Goal: Information Seeking & Learning: Compare options

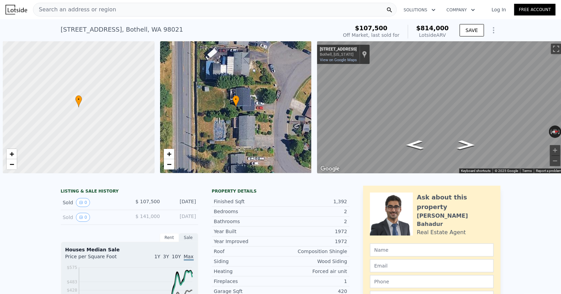
scroll to position [0, 2]
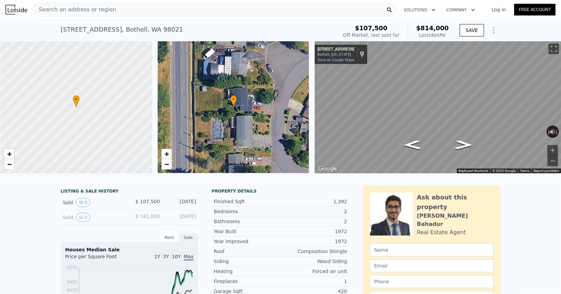
click at [159, 12] on div "Search an address or region" at bounding box center [215, 10] width 364 height 14
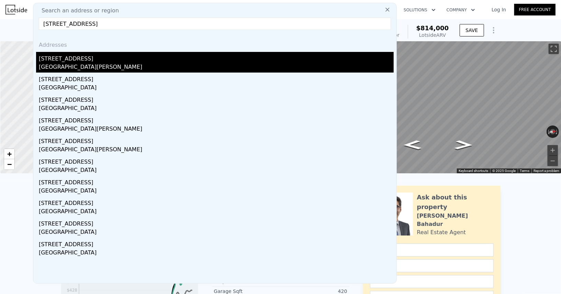
type input "[STREET_ADDRESS]"
click at [85, 53] on div "[STREET_ADDRESS]" at bounding box center [216, 57] width 355 height 11
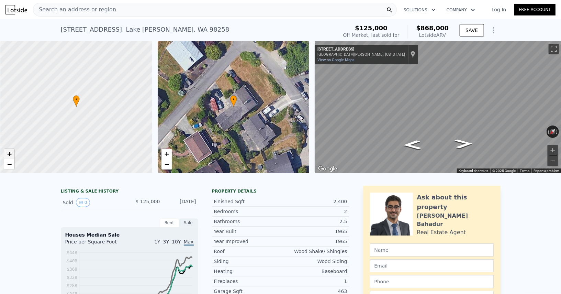
click at [14, 152] on link "+" at bounding box center [9, 154] width 10 height 10
click at [14, 152] on div at bounding box center [76, 107] width 182 height 158
click at [11, 155] on span "+" at bounding box center [9, 153] width 4 height 9
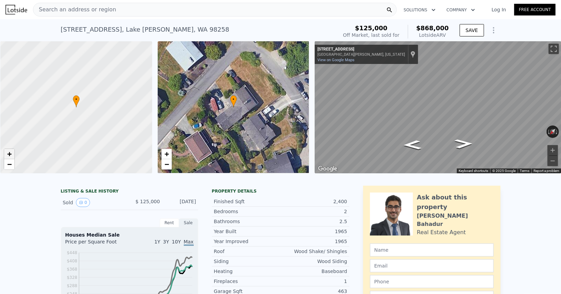
click at [11, 155] on span "+" at bounding box center [9, 153] width 4 height 9
click at [416, 141] on icon "Go Northeast, Lakemont Ave" at bounding box center [413, 145] width 34 height 14
click at [412, 144] on icon "Go Northeast, Lakemont Ave" at bounding box center [413, 145] width 34 height 14
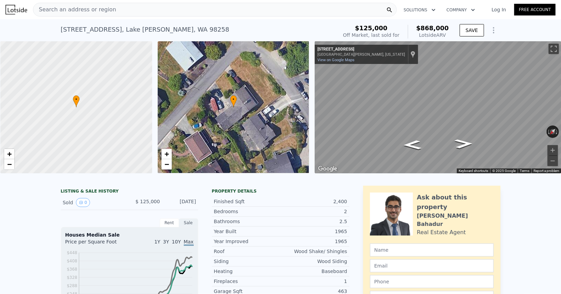
click at [140, 30] on div "[STREET_ADDRESS][PERSON_NAME]" at bounding box center [145, 30] width 169 height 10
copy div "[STREET_ADDRESS][PERSON_NAME] Sold [DATE] for $125k (~ARV $868k )"
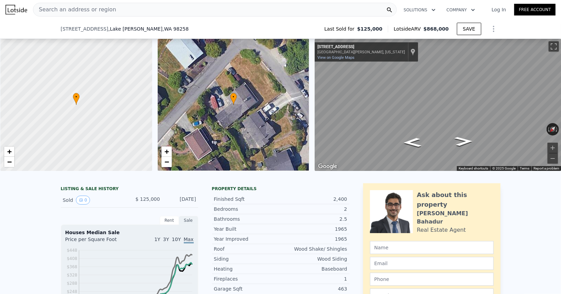
scroll to position [334, 0]
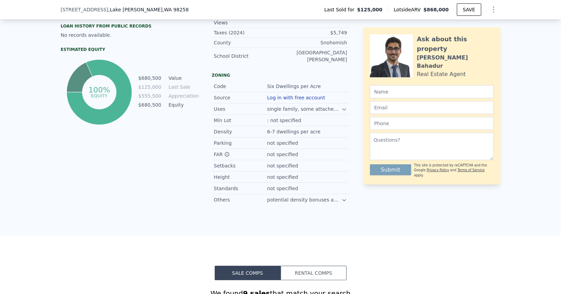
click at [494, 7] on icon "Show Options" at bounding box center [493, 9] width 1 height 5
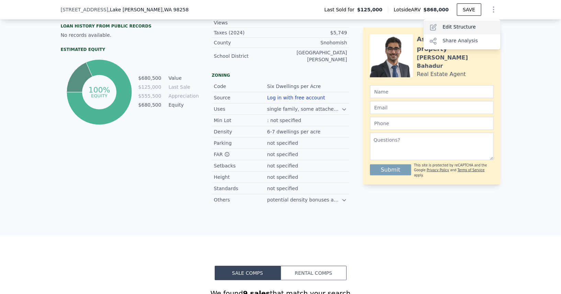
click at [469, 28] on div "Edit Structure" at bounding box center [462, 28] width 77 height 14
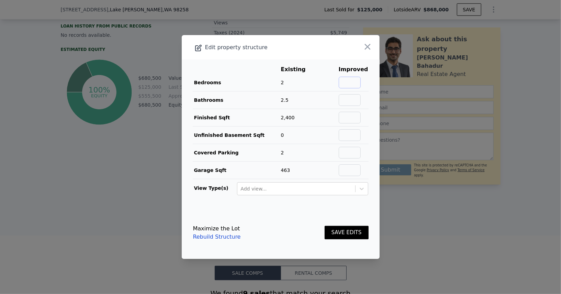
click at [359, 86] on input "text" at bounding box center [350, 83] width 22 height 12
type input "3"
click at [357, 227] on button "SAVE EDITS" at bounding box center [347, 232] width 44 height 13
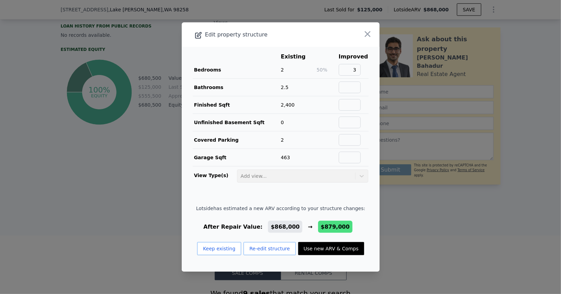
click at [340, 247] on button "Use new ARV & Comps" at bounding box center [331, 248] width 66 height 13
type input "$ 879,000"
type input "$ 676,914"
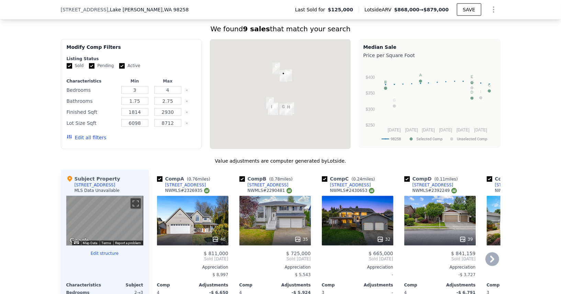
scroll to position [553, 0]
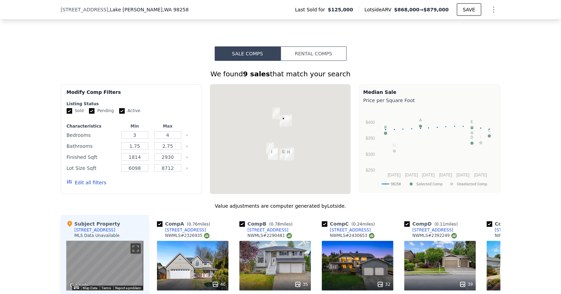
click at [282, 115] on img "10010 Lakemont Ave" at bounding box center [284, 121] width 8 height 12
click at [291, 114] on img "514 103rd Ave NE" at bounding box center [289, 120] width 8 height 12
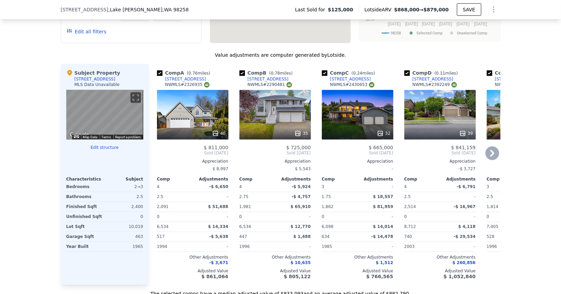
scroll to position [705, 0]
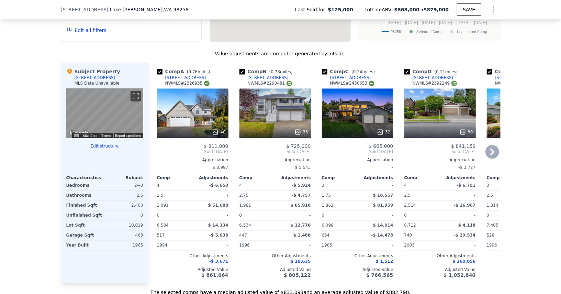
click at [457, 99] on div "39" at bounding box center [439, 113] width 71 height 49
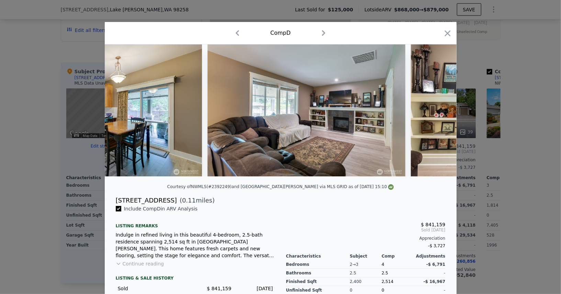
scroll to position [0, 2145]
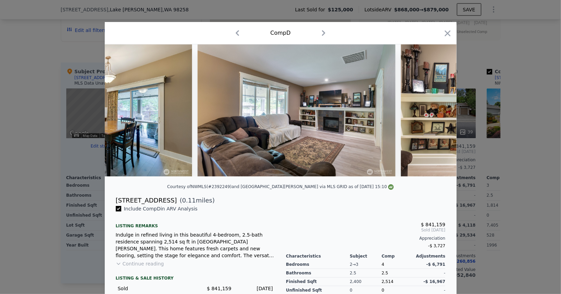
click at [451, 25] on div "Comp D" at bounding box center [281, 33] width 352 height 22
click at [451, 31] on icon "button" at bounding box center [448, 34] width 10 height 10
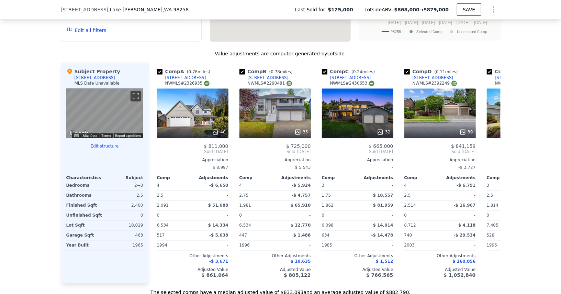
scroll to position [1033, 0]
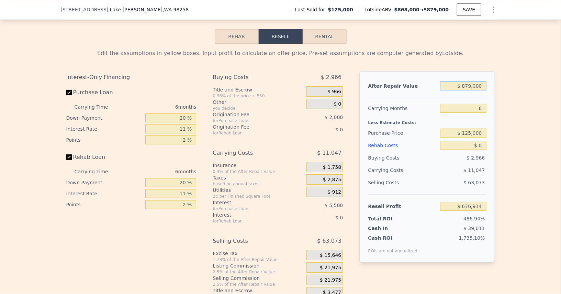
click at [471, 81] on input "$ 879,000" at bounding box center [463, 85] width 46 height 9
type input "$ 8"
type input "-$ 137,797"
type input "$ 85"
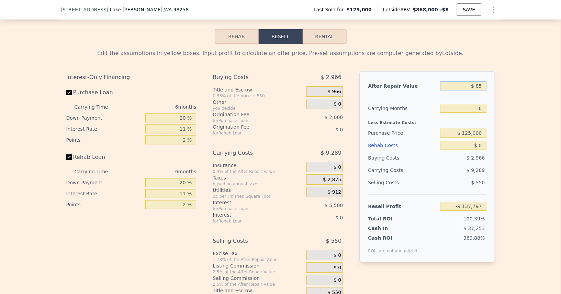
type input "-$ 137,726"
type input "$ 850"
type input "-$ 137,017"
type input "$ 85,000"
type input "-$ 59,021"
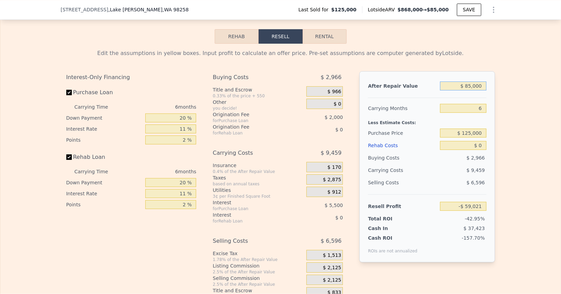
type input "$ 850,000"
type input "$ 650,034"
type input "$ 850,000"
click at [481, 104] on input "6" at bounding box center [463, 108] width 46 height 9
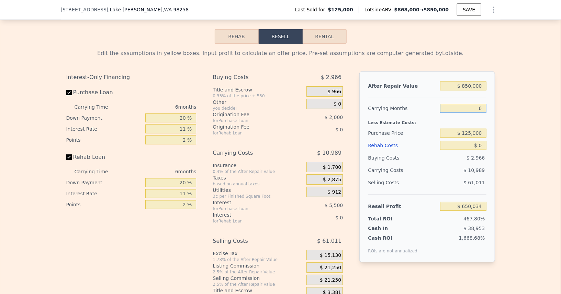
type input "5"
type input "$ 651,866"
type input "5"
click at [179, 113] on input "20 %" at bounding box center [170, 117] width 51 height 9
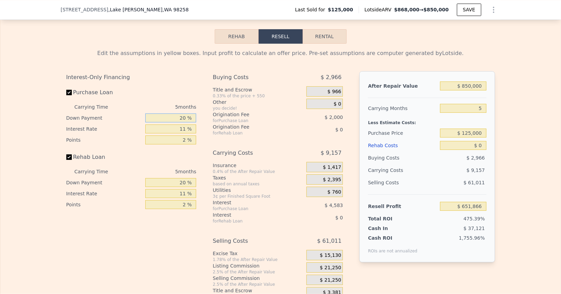
type input "1 %"
type input "$ 650,306"
type input "10 %"
type input "$ 651,046"
type input "10 %"
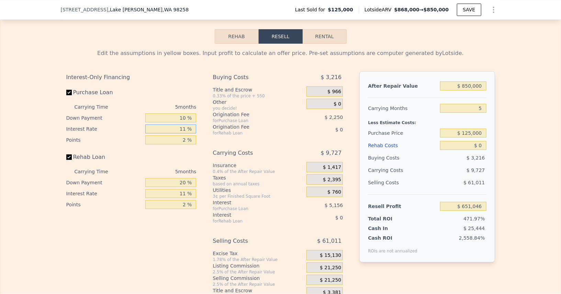
click at [177, 124] on input "11 %" at bounding box center [170, 128] width 51 height 9
type input "1 %"
type input "$ 655,731"
type input "10 %"
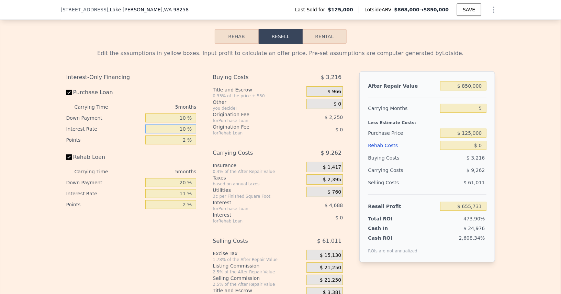
type input "$ 651,511"
type input "10.5 %"
type input "$ 651,281"
type input "10.5 %"
click at [176, 135] on input "2 %" at bounding box center [170, 139] width 51 height 9
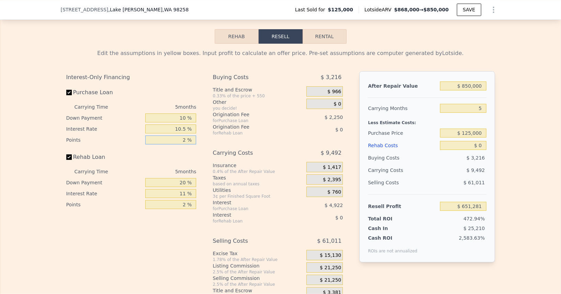
click at [176, 135] on input "2 %" at bounding box center [170, 139] width 51 height 9
type input "1 %"
type input "$ 652,406"
type input "1.5 %"
type input "$ 651,843"
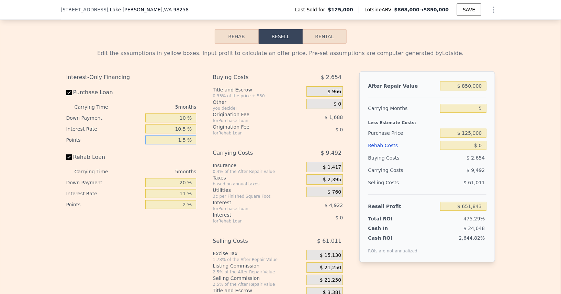
type input "1.5 %"
click at [179, 178] on input "20 %" at bounding box center [170, 182] width 51 height 9
type input "10 %"
click at [177, 199] on div "2 %" at bounding box center [170, 204] width 51 height 11
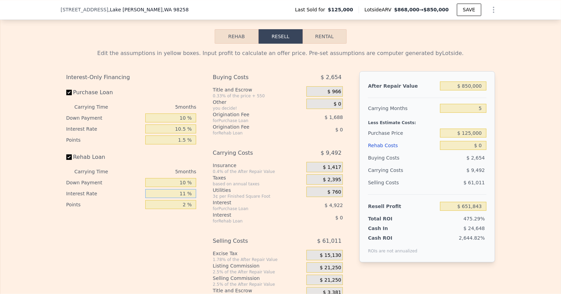
click at [177, 189] on input "11 %" at bounding box center [170, 193] width 51 height 9
type input "10.5 %"
click at [177, 199] on div "2 %" at bounding box center [170, 204] width 51 height 11
click at [177, 200] on input "2 %" at bounding box center [170, 204] width 51 height 9
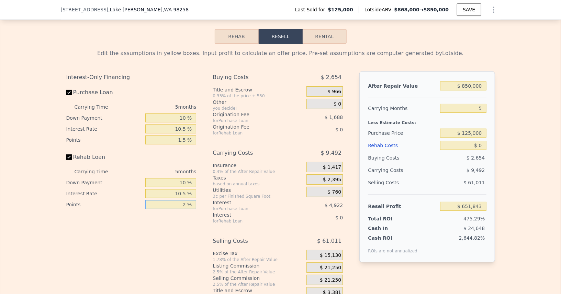
click at [175, 200] on input "2 %" at bounding box center [170, 204] width 51 height 9
type input "1.5 %"
click at [337, 277] on span "$ 21,250" at bounding box center [330, 280] width 21 height 6
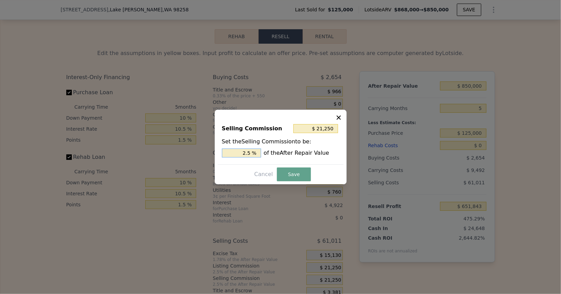
click at [241, 154] on input "2.5 %" at bounding box center [241, 152] width 39 height 9
type input "$ 8,500"
type input "1 %"
click at [300, 177] on button "Save" at bounding box center [294, 174] width 34 height 14
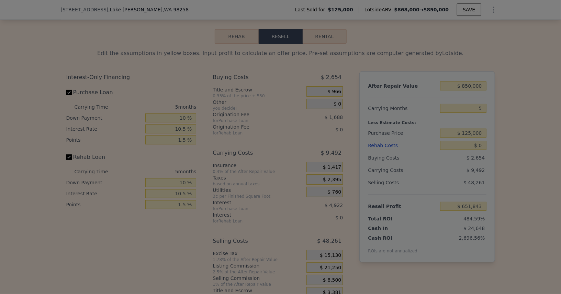
type input "$ 664,593"
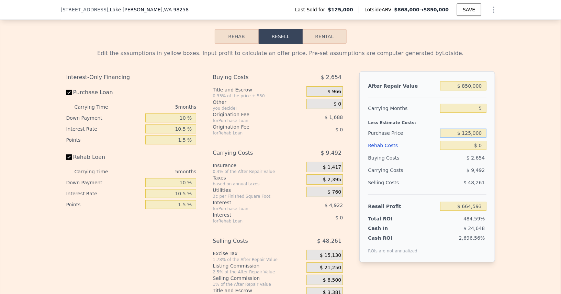
click at [468, 129] on input "$ 125,000" at bounding box center [463, 133] width 46 height 9
type input "$ 600,000"
click at [440, 164] on div "$ 9,492" at bounding box center [450, 170] width 73 height 12
type input "$ 162,894"
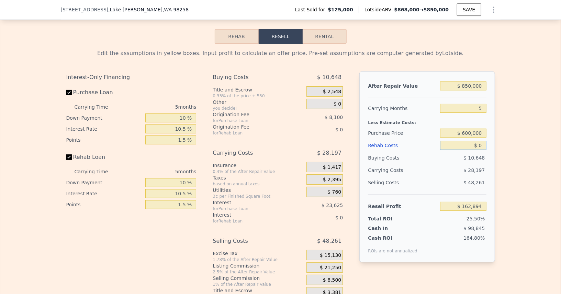
click at [479, 141] on input "$ 0" at bounding box center [463, 145] width 46 height 9
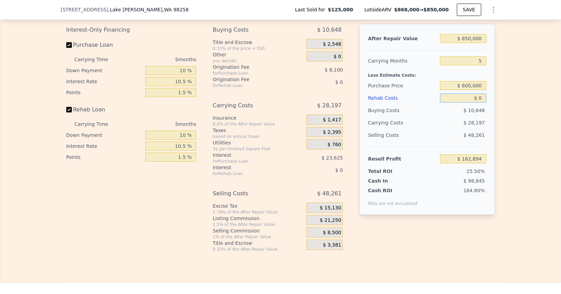
scroll to position [1067, 0]
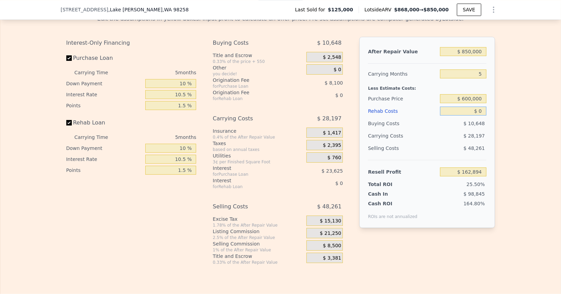
type input "$ 1"
type input "$ 162,893"
type input "$ 19"
type input "$ 162,875"
type input "$ 000"
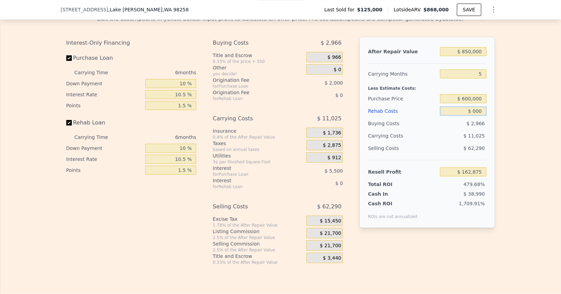
type input "$ 868,000"
type input "6"
type input "$ 0002"
type input "$ 666,717"
type input "$ 00020"
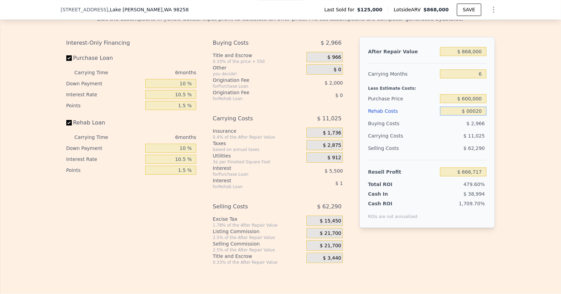
type input "$ 666,699"
type input "$ 0002"
type input "$ 666,717"
type input "$ 000"
type input "$ 666,719"
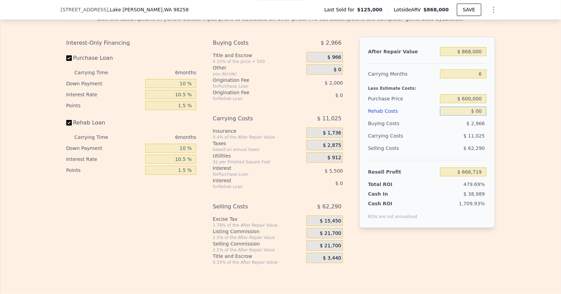
type input "$ 0"
type input "$ 1,920"
type input "$ 666,718"
type input "$ 192,000"
type input "$ 463,199"
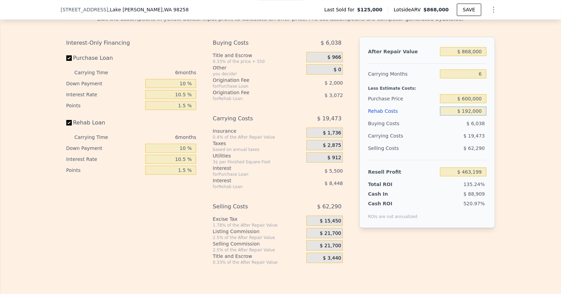
type input "$ 192,000"
click at [421, 142] on div "Selling Costs" at bounding box center [402, 148] width 69 height 12
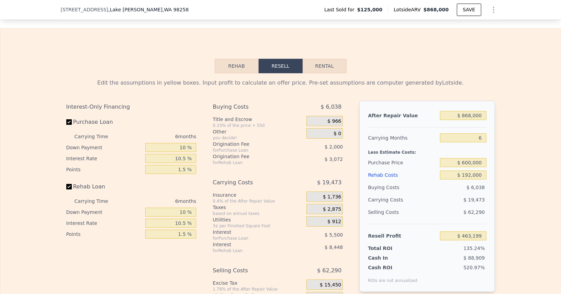
scroll to position [998, 0]
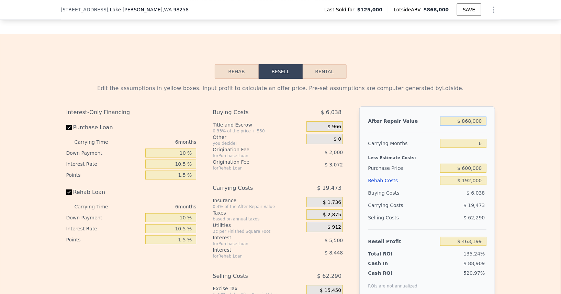
click at [472, 116] on input "$ 868,000" at bounding box center [463, 120] width 46 height 9
type input "$ 8"
type input "-$ 341,317"
type input "$ 85"
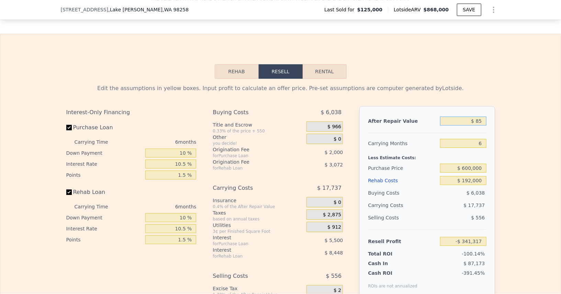
type input "-$ 341,246"
type input "$ 850"
type input "-$ 340,537"
type input "$ 8,500"
type input "-$ 333,447"
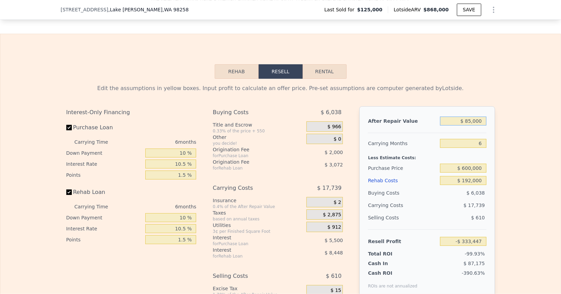
type input "$ 850,000"
type input "$ 446,514"
type input "$ 850,000"
click at [455, 149] on div "Less Estimate Costs:" at bounding box center [427, 155] width 118 height 12
click at [464, 164] on input "$ 600,000" at bounding box center [463, 168] width 46 height 9
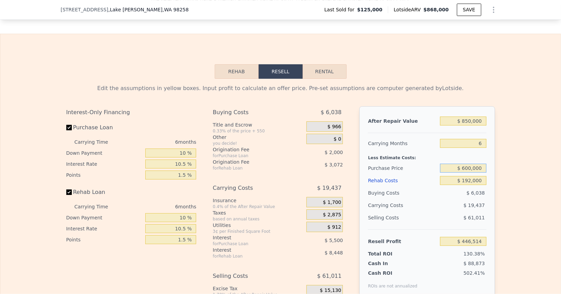
click at [464, 164] on input "$ 600,000" at bounding box center [463, 168] width 46 height 9
click at [458, 176] on input "$ 192,000" at bounding box center [463, 180] width 46 height 9
type input "-$ 58,566"
click at [450, 199] on div "$ 40,335" at bounding box center [450, 205] width 73 height 12
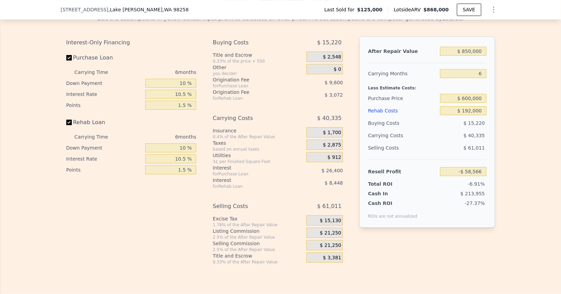
scroll to position [1068, 0]
click at [337, 241] on span "$ 21,250" at bounding box center [330, 244] width 21 height 6
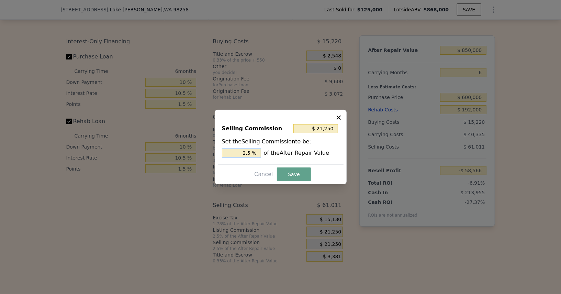
click at [242, 155] on input "2.5 %" at bounding box center [241, 152] width 39 height 9
type input "$ 8,500"
type input "1 %"
click at [291, 172] on button "Save" at bounding box center [294, 174] width 34 height 14
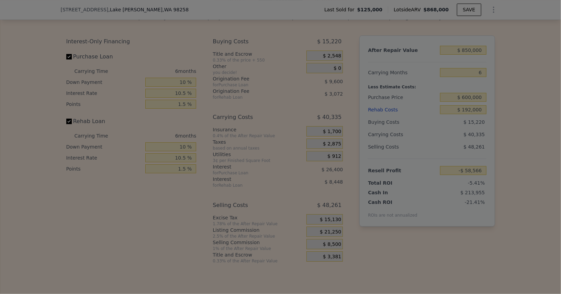
type input "-$ 45,816"
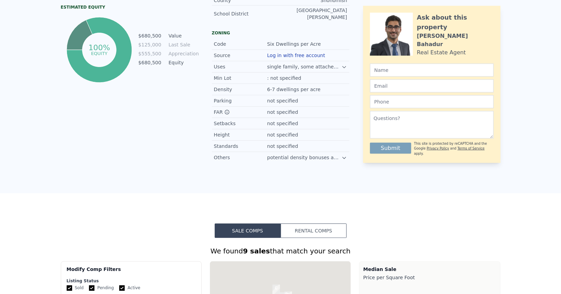
scroll to position [0, 0]
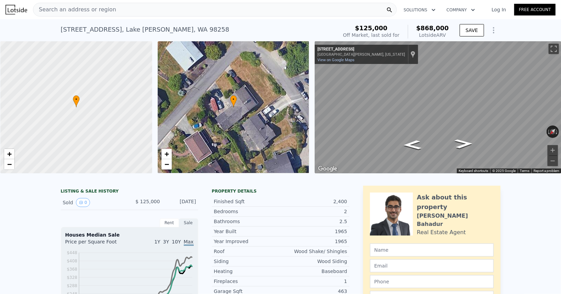
click at [178, 15] on div "Search an address or region" at bounding box center [215, 10] width 364 height 14
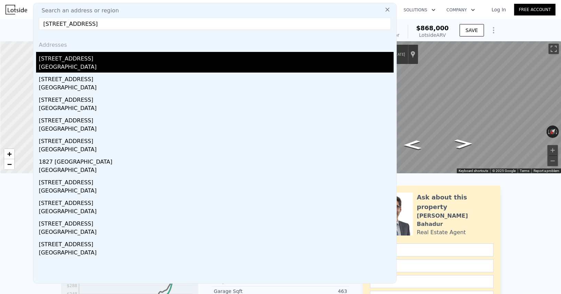
type input "[STREET_ADDRESS]"
click at [102, 64] on div "[GEOGRAPHIC_DATA]" at bounding box center [216, 68] width 355 height 10
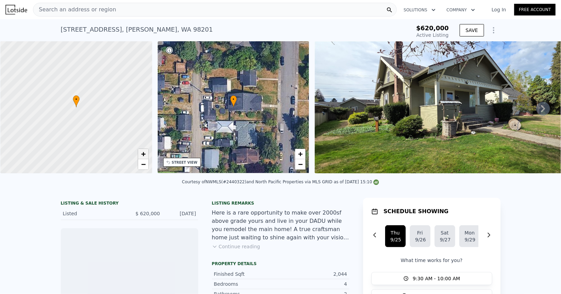
click at [142, 155] on span "+" at bounding box center [143, 153] width 4 height 9
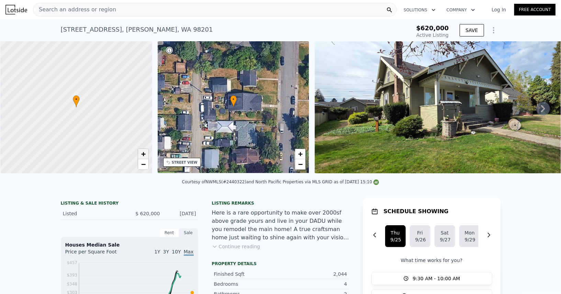
click at [142, 155] on span "+" at bounding box center [143, 153] width 4 height 9
click at [114, 1] on div "Search an address or region Solutions Company Open main menu Log In Free Account" at bounding box center [280, 9] width 550 height 16
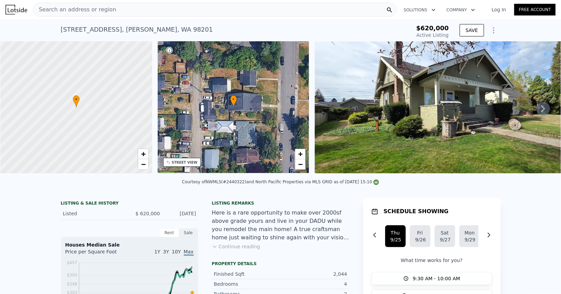
click at [113, 5] on div "Search an address or region" at bounding box center [215, 10] width 364 height 14
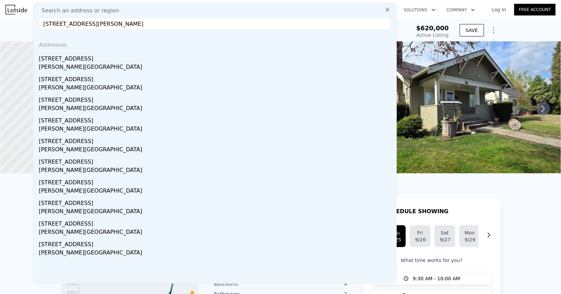
type input "[STREET_ADDRESS][PERSON_NAME]"
click at [74, 59] on div "[STREET_ADDRESS]" at bounding box center [216, 57] width 355 height 11
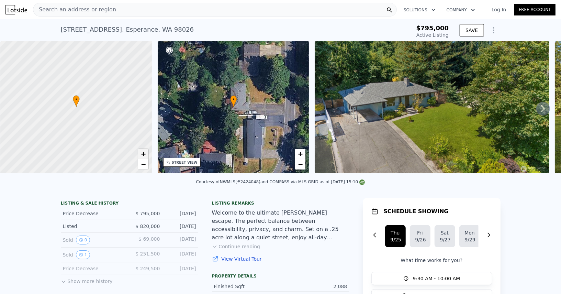
click at [140, 154] on link "+" at bounding box center [143, 154] width 10 height 10
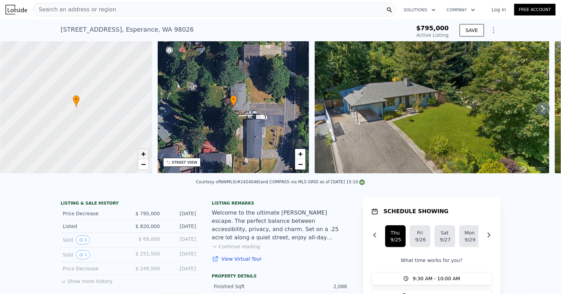
click at [140, 154] on link "+" at bounding box center [143, 154] width 10 height 10
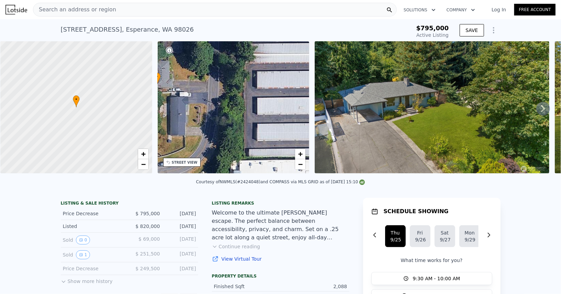
drag, startPoint x: 242, startPoint y: 132, endPoint x: 154, endPoint y: 112, distance: 90.2
click at [154, 112] on div "• + − • + − STREET VIEW ← Move left → Move right ↑ Move up ↓ Move down + Zoom i…" at bounding box center [280, 108] width 561 height 134
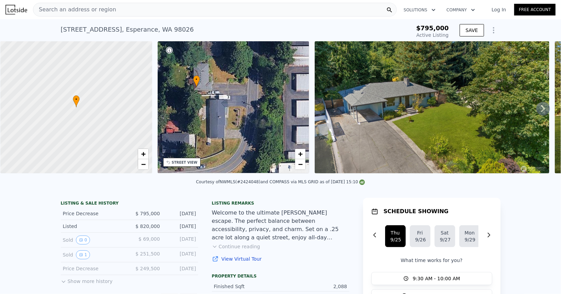
drag, startPoint x: 213, startPoint y: 131, endPoint x: 283, endPoint y: 130, distance: 69.4
click at [285, 131] on div "• + −" at bounding box center [234, 107] width 152 height 132
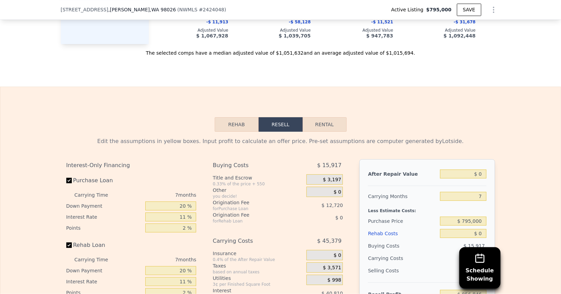
scroll to position [918, 0]
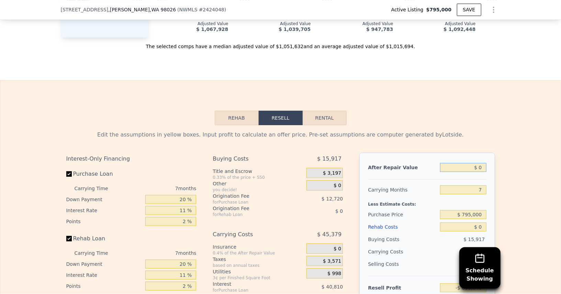
click at [485, 163] on input "$ 0" at bounding box center [463, 167] width 46 height 9
click at [483, 163] on input "$ 0" at bounding box center [463, 167] width 46 height 9
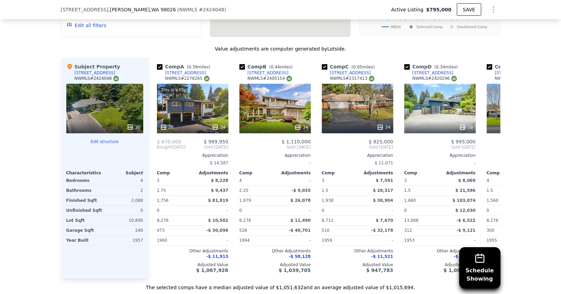
scroll to position [666, 0]
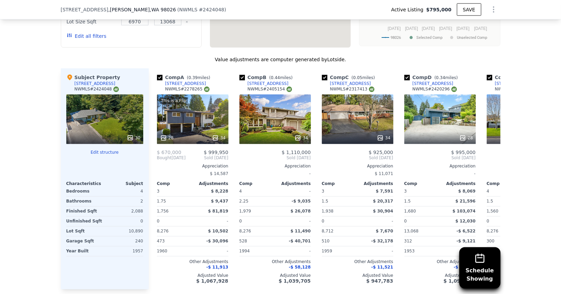
click at [482, 160] on div "Comp A ( 0.39 miles) [STREET_ADDRESS] # 2278265 This is a Flip 28 34 $ 670,000 …" at bounding box center [325, 178] width 352 height 221
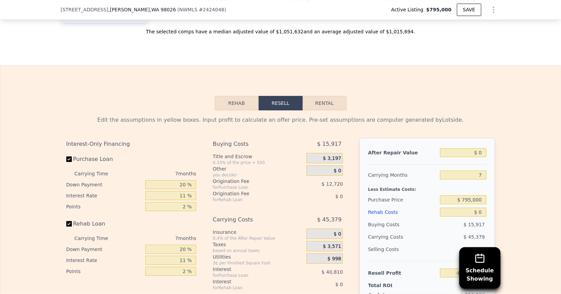
scroll to position [934, 0]
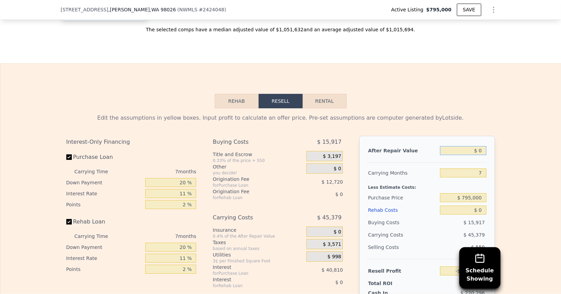
click at [482, 146] on input "$ 0" at bounding box center [463, 150] width 46 height 9
type input "$ 1"
type input "-$ 856,845"
type input "$ 10"
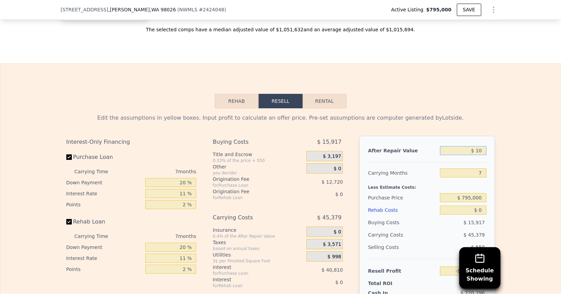
type input "-$ 856,836"
type input "$ 1,050,000"
type input "$ 116,017"
type input "$ 1,050,000"
click at [177, 178] on input "20 %" at bounding box center [170, 182] width 51 height 9
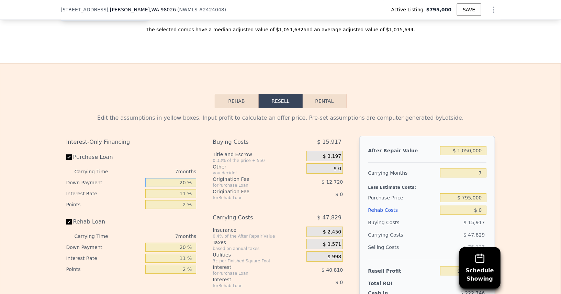
click at [177, 178] on input "20 %" at bounding box center [170, 182] width 51 height 9
type input "1 %"
type input "$ 103,301"
type input "10 %"
type input "$ 109,324"
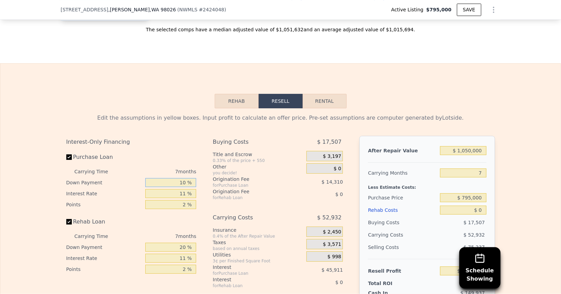
type input "10 %"
click at [179, 189] on input "11 %" at bounding box center [170, 193] width 51 height 9
type input "1 %"
type input "$ 151,065"
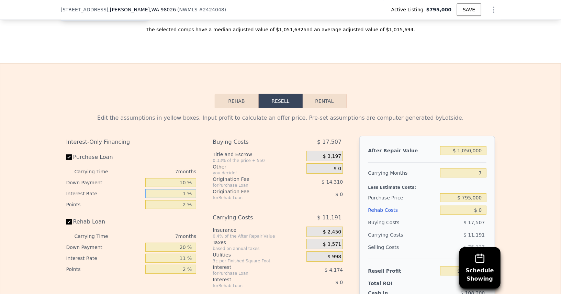
type input "10 %"
type input "$ 113,496"
type input "10.5 %"
type input "$ 111,410"
type input "10.5 %"
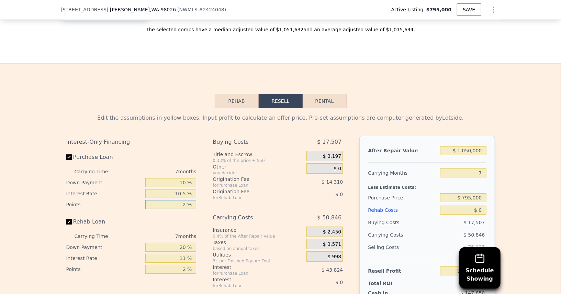
click at [181, 200] on input "2 %" at bounding box center [170, 204] width 51 height 9
type input "1 %"
type input "$ 118,565"
type input "1.5 %"
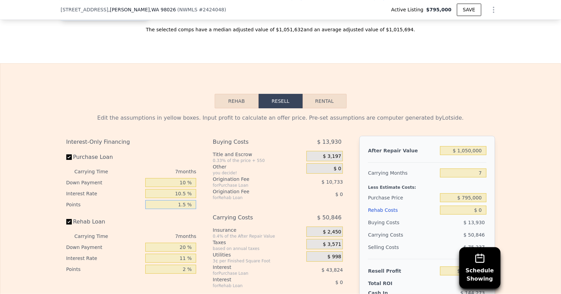
type input "$ 114,987"
type input "1.5 %"
click at [177, 243] on input "20 %" at bounding box center [170, 247] width 51 height 9
click at [182, 242] on div "20 %" at bounding box center [170, 247] width 51 height 11
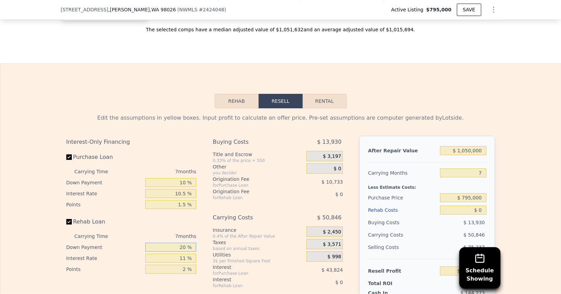
click at [182, 243] on input "20 %" at bounding box center [170, 247] width 51 height 9
type input "10 %"
click at [176, 254] on input "11 %" at bounding box center [170, 258] width 51 height 9
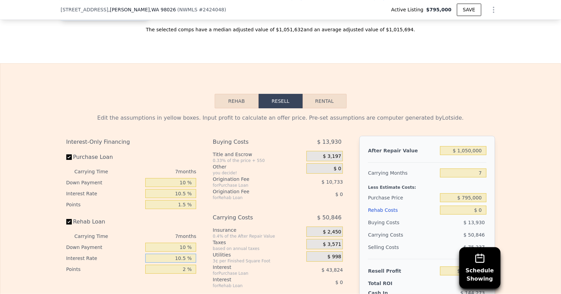
type input "10.5 %"
click at [184, 253] on div "10.5 %" at bounding box center [170, 258] width 51 height 11
click at [184, 265] on input "2 %" at bounding box center [170, 269] width 51 height 9
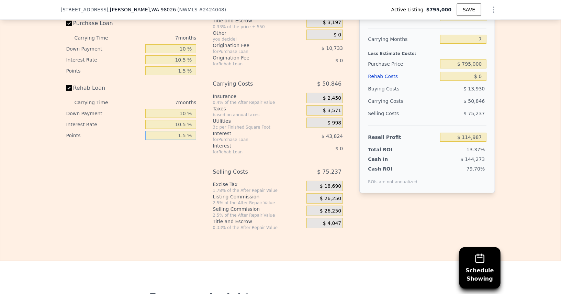
scroll to position [1120, 0]
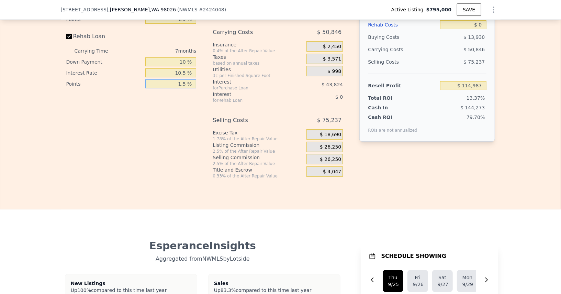
type input "1.5 %"
click at [329, 156] on span "$ 26,250" at bounding box center [330, 159] width 21 height 6
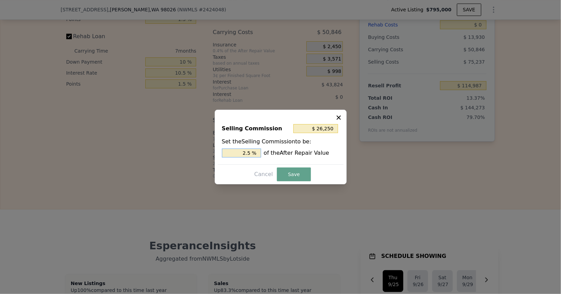
click at [240, 152] on input "2.5 %" at bounding box center [241, 152] width 39 height 9
type input "$ 10,500"
type input "1 %"
click at [297, 174] on button "Save" at bounding box center [294, 174] width 34 height 14
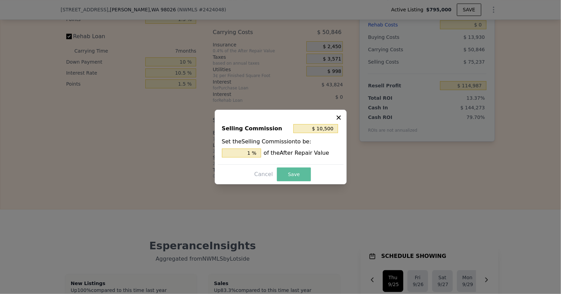
type input "$ 130,737"
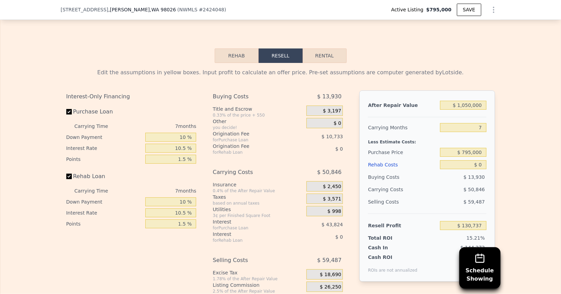
scroll to position [979, 0]
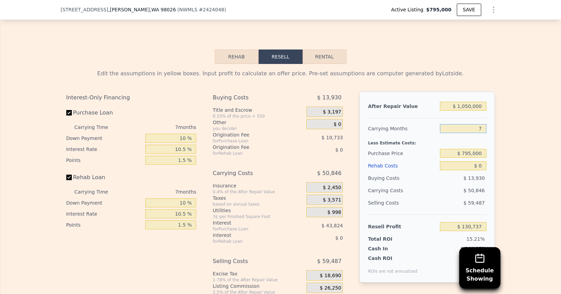
click at [473, 124] on input "7" at bounding box center [463, 128] width 46 height 9
type input "3"
type input "$ 159,791"
type input "3"
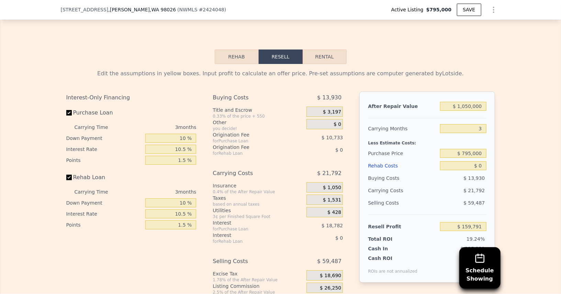
click at [470, 135] on div "Less Estimate Costs:" at bounding box center [427, 141] width 118 height 12
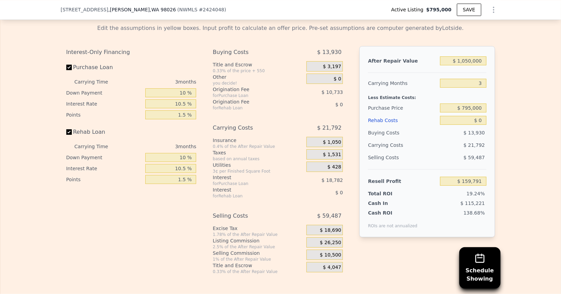
scroll to position [1024, 0]
click at [475, 103] on input "$ 795,000" at bounding box center [463, 107] width 46 height 9
click at [482, 115] on input "$ 0" at bounding box center [463, 119] width 46 height 9
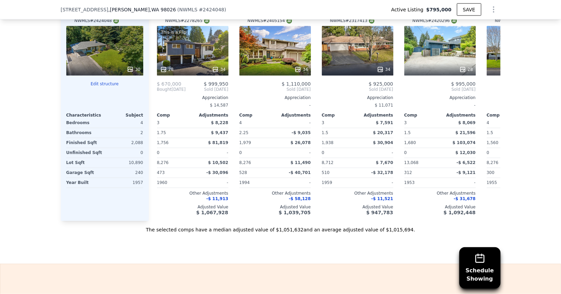
scroll to position [728, 0]
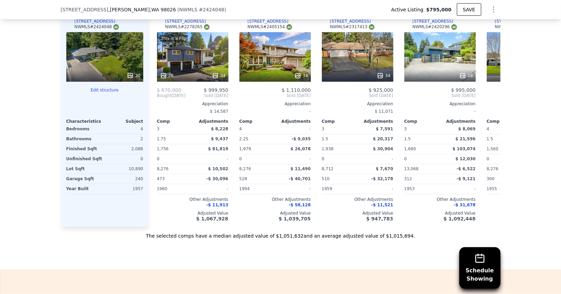
type input "$ 10,000"
type input "$ 149,419"
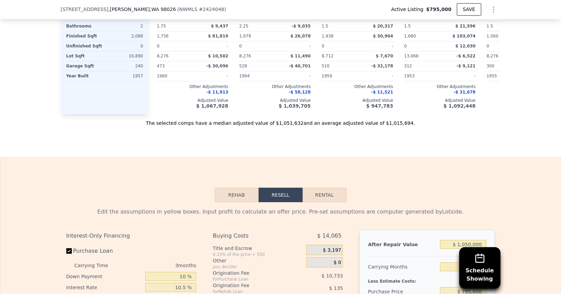
type input "$ 100,000"
type input "$ 56,080"
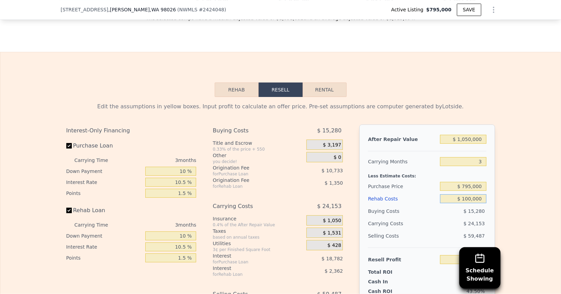
type input "$ 100,000"
click at [452, 168] on div "Less Estimate Costs:" at bounding box center [427, 174] width 118 height 12
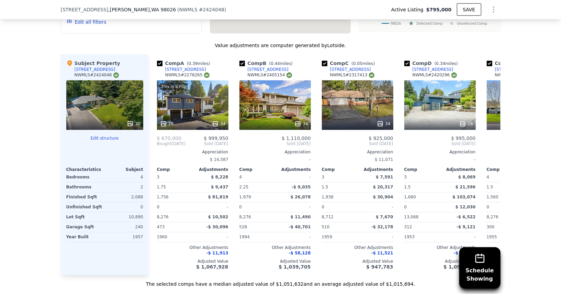
scroll to position [672, 0]
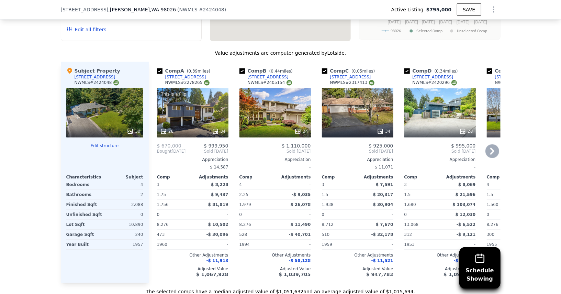
click at [210, 104] on div "This is a Flip 28 34" at bounding box center [192, 112] width 71 height 49
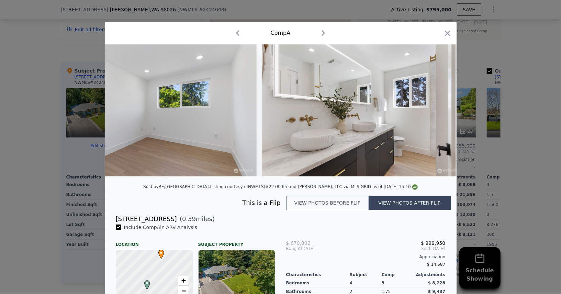
scroll to position [0, 3969]
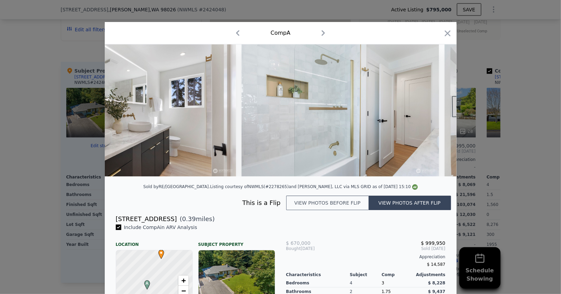
click at [454, 29] on div "Comp A" at bounding box center [281, 33] width 352 height 22
click at [438, 30] on div "Comp A" at bounding box center [280, 32] width 341 height 11
click at [446, 36] on icon "button" at bounding box center [448, 34] width 10 height 10
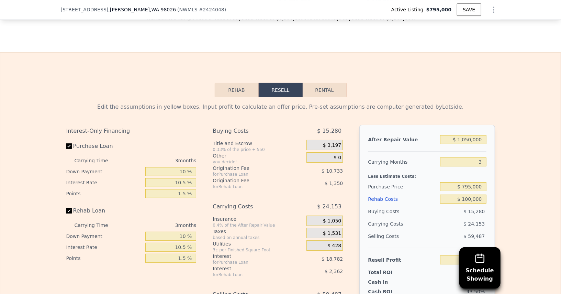
scroll to position [946, 0]
click at [470, 135] on input "$ 1,050,000" at bounding box center [463, 139] width 46 height 9
type input "$ 1"
type input "-$ 933,932"
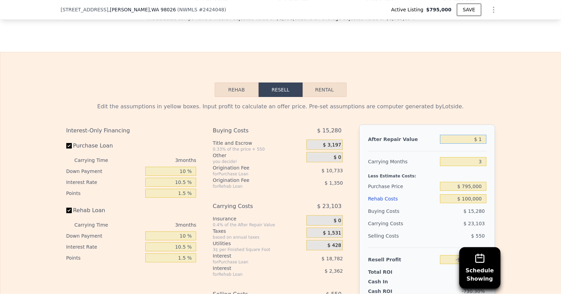
type input "$ 15"
type input "-$ 933,918"
type input "$ 150"
type input "-$ 933,792"
type input "$ 15,000"
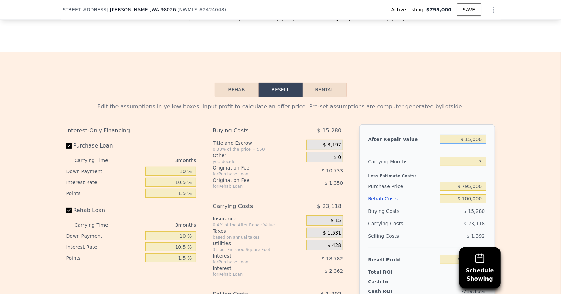
type input "-$ 919,790"
type input "$ 150,000"
type input "-$ 792,503"
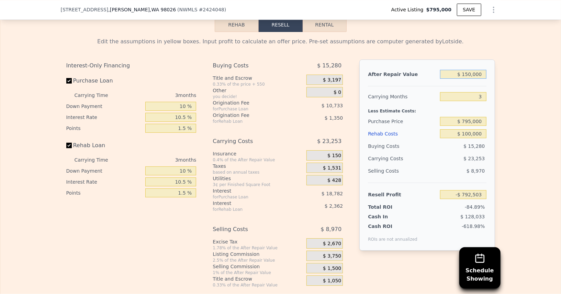
scroll to position [1015, 0]
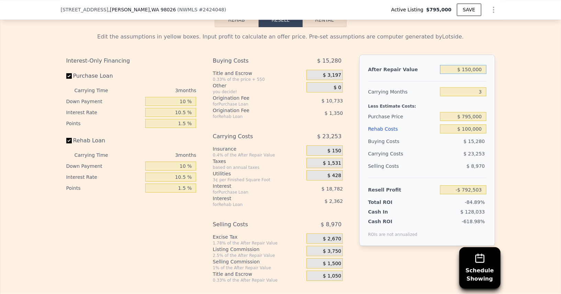
type input "$ 150,000"
click at [432, 206] on div "Cash In $ 128,033" at bounding box center [427, 211] width 118 height 10
click at [476, 112] on input "$ 795,000" at bounding box center [463, 116] width 46 height 9
type input "$ 795,000"
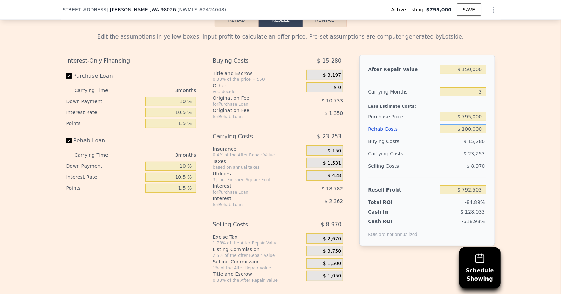
click at [456, 124] on input "$ 100,000" at bounding box center [463, 128] width 46 height 9
click at [448, 135] on div "$ 15,280" at bounding box center [463, 141] width 46 height 12
click at [470, 124] on input "$ 100,000" at bounding box center [463, 128] width 46 height 9
type input "$ 1"
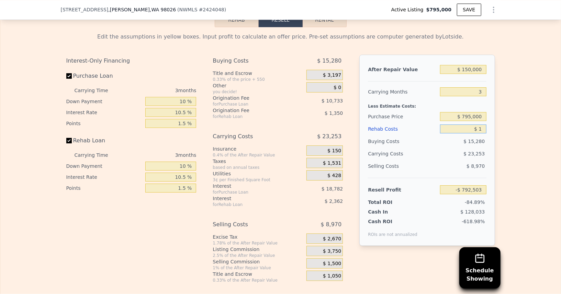
type input "-$ 688,793"
type input "$ 100"
type input "-$ 688,896"
type input "$ 10,000"
type input "-$ 699,164"
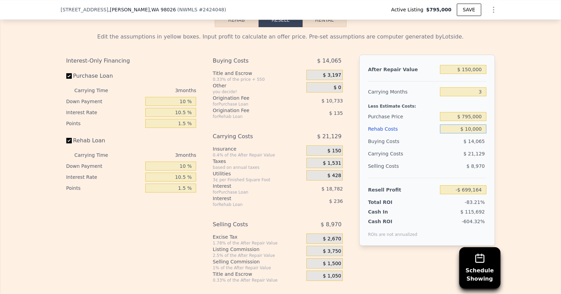
type input "$ 100,000"
type input "-$ 792,503"
click at [453, 135] on div "$ 15,280" at bounding box center [463, 141] width 46 height 12
click at [474, 65] on input "$ 150,000" at bounding box center [463, 69] width 46 height 9
click at [473, 65] on input "$ 150,000" at bounding box center [463, 69] width 46 height 9
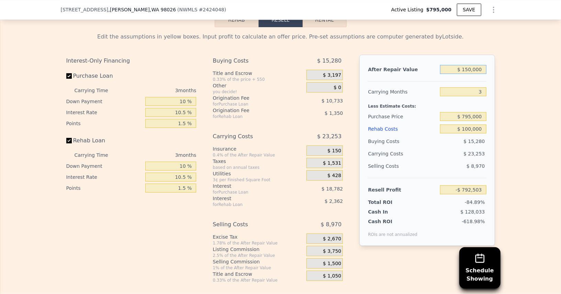
click at [473, 65] on input "$ 150,000" at bounding box center [463, 69] width 46 height 9
type input "$ 1"
type input "-$ 933,932"
type input "$ 1,050"
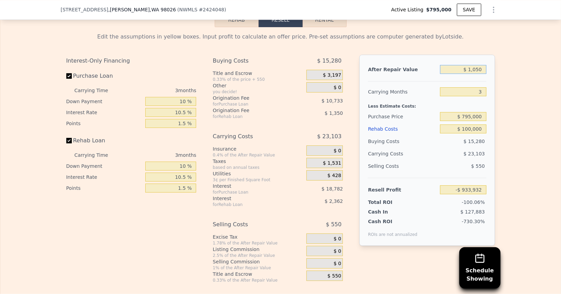
type input "-$ 932,943"
type input "$ 10,500"
type input "-$ 924,034"
type input "$ 105,000"
type input "-$ 834,932"
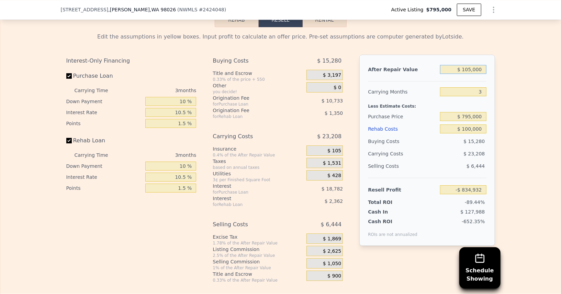
type input "$ 1,050,000"
type input "$ 56,080"
type input "$ 1,050,000"
click at [459, 135] on div "$ 15,280" at bounding box center [463, 141] width 46 height 12
click at [473, 124] on input "$ 100,000" at bounding box center [463, 128] width 46 height 9
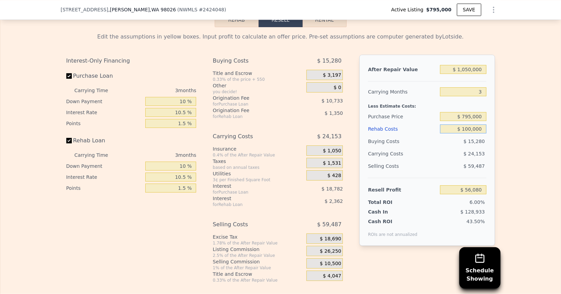
click at [473, 124] on input "$ 100,000" at bounding box center [463, 128] width 46 height 9
type input "$ 1"
type input "$ 159,790"
type input "$ 150"
type input "$ 159,636"
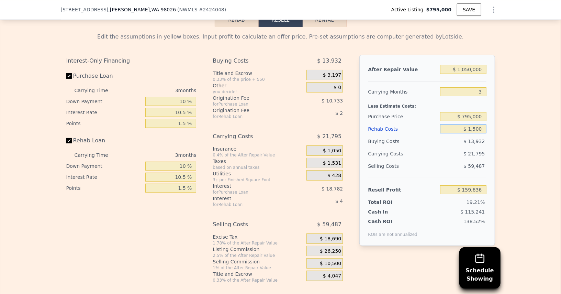
type input "$ 15,000"
type input "$ 144,234"
type input "$ 150,000"
type input "$ 4,223"
type input "$ 150,000"
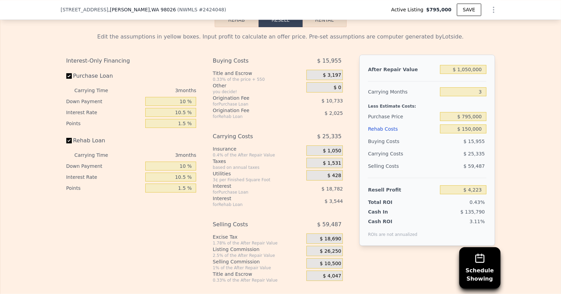
click at [422, 160] on div "Selling Costs" at bounding box center [402, 166] width 69 height 12
click at [475, 112] on input "$ 795,000" at bounding box center [463, 116] width 46 height 9
type input "$ 700,000"
click at [470, 124] on input "$ 150,000" at bounding box center [463, 128] width 46 height 9
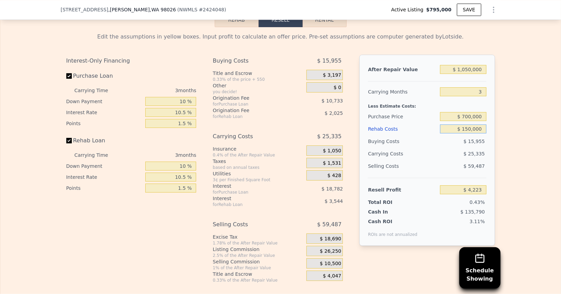
type input "$ 103,069"
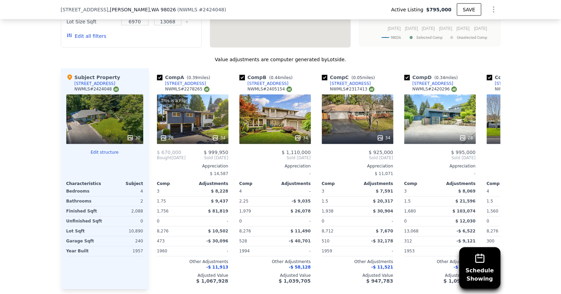
scroll to position [656, 0]
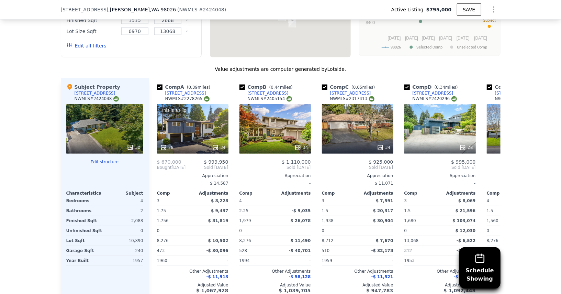
click at [127, 118] on div "30" at bounding box center [104, 128] width 77 height 49
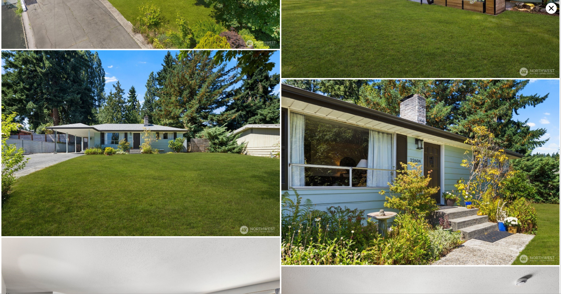
scroll to position [0, 0]
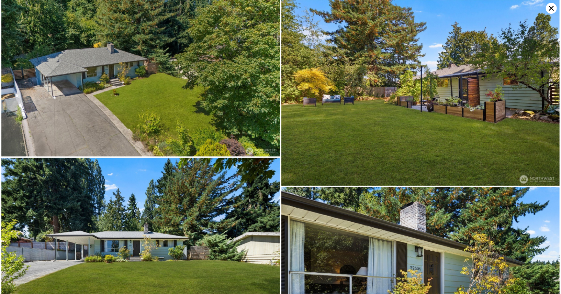
click at [556, 9] on icon at bounding box center [551, 8] width 11 height 11
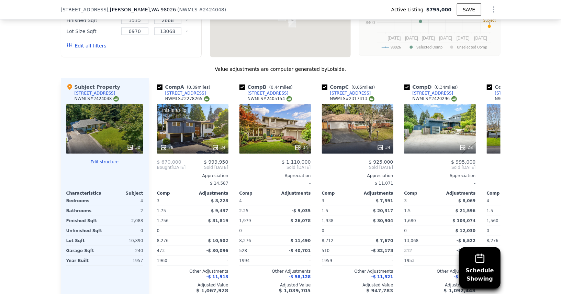
click at [109, 123] on div "30" at bounding box center [104, 128] width 77 height 49
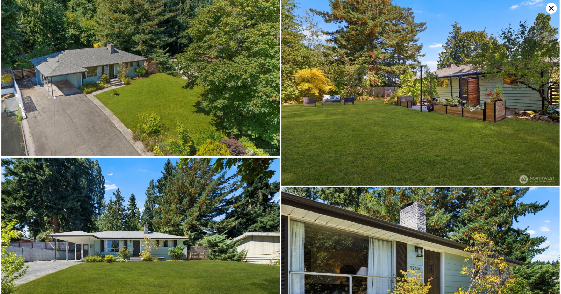
click at [551, 10] on icon at bounding box center [551, 8] width 11 height 11
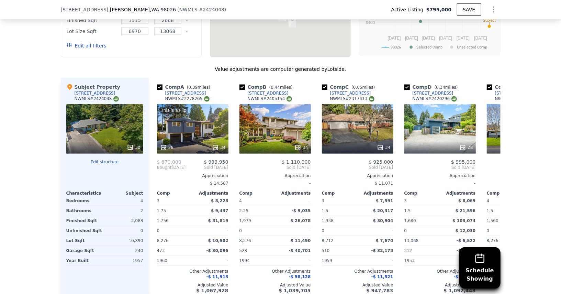
click at [102, 113] on div "30" at bounding box center [104, 128] width 77 height 49
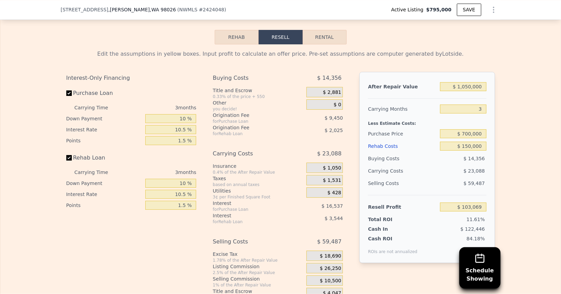
scroll to position [999, 0]
click at [465, 129] on input "$ 700,000" at bounding box center [463, 133] width 46 height 9
type input "$ 750,000"
click at [405, 179] on div "Selling Costs $ 59,487" at bounding box center [427, 186] width 118 height 18
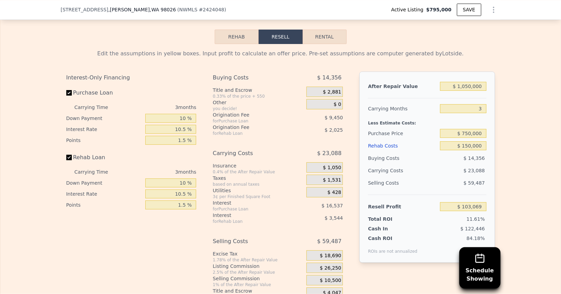
type input "$ 51,045"
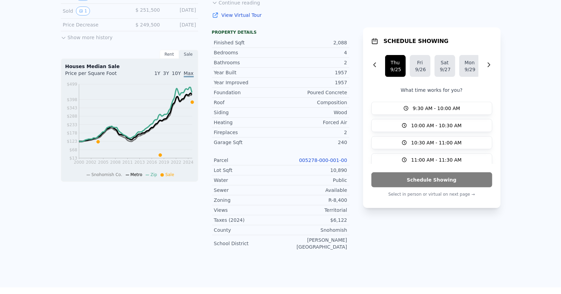
scroll to position [0, 0]
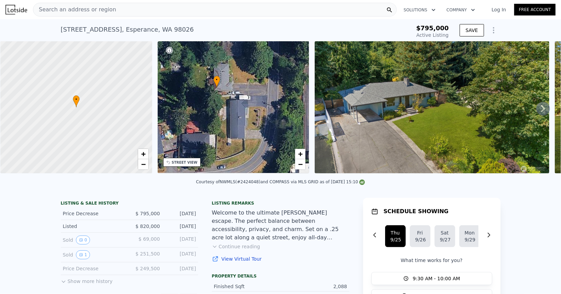
click at [193, 11] on div "Search an address or region" at bounding box center [215, 10] width 364 height 14
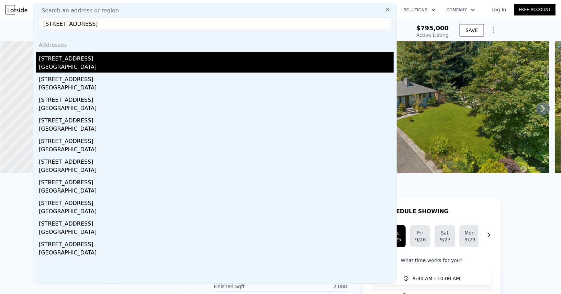
type input "[STREET_ADDRESS]"
click at [109, 56] on div "[STREET_ADDRESS]" at bounding box center [216, 57] width 355 height 11
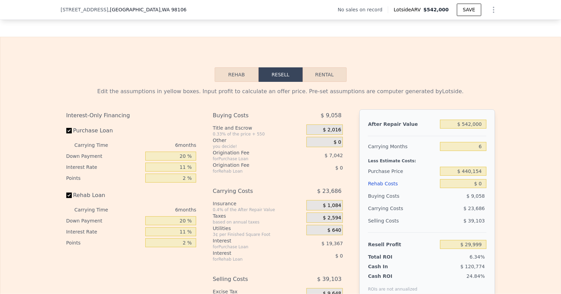
scroll to position [927, 0]
click at [474, 167] on input "$ 440,154" at bounding box center [463, 171] width 46 height 9
type input "$ 450,000"
click at [482, 180] on input "$ 0" at bounding box center [463, 184] width 46 height 9
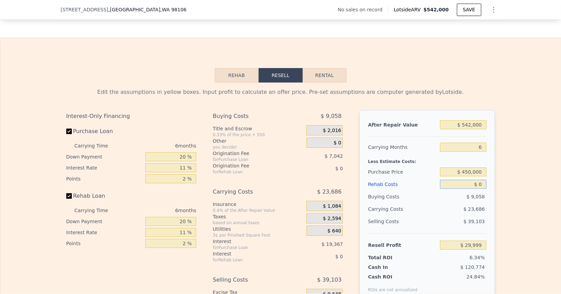
type input "$ 19,530"
click at [482, 180] on input "$ 0" at bounding box center [463, 184] width 46 height 9
type input "$ 8,000"
type input "$ 11,048"
type input "$ 80,000"
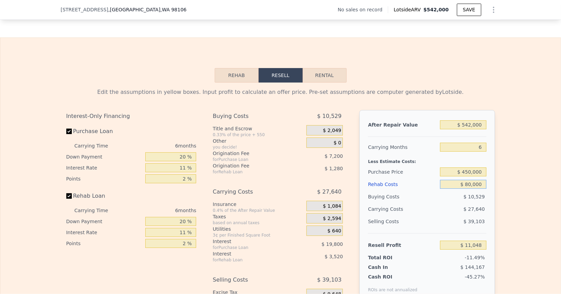
type input "-$ 65,272"
type input "$ 80,000"
click at [167, 152] on input "20 %" at bounding box center [170, 156] width 51 height 9
type input "1 %"
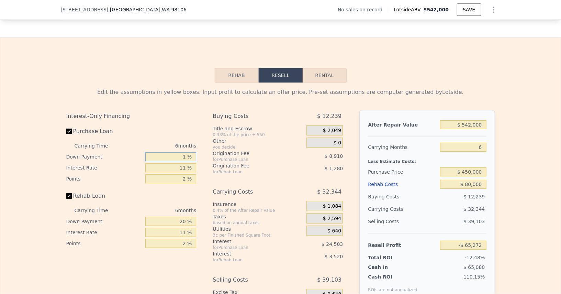
type input "-$ 71,686"
type input "10 %"
type input "-$ 68,650"
type input "10 %"
click at [165, 164] on input "11 %" at bounding box center [170, 167] width 51 height 9
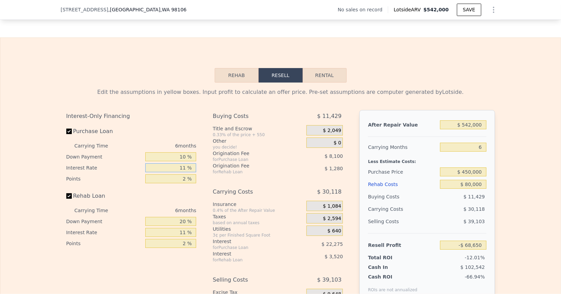
click at [165, 164] on input "11 %" at bounding box center [170, 167] width 51 height 9
type input "1 %"
type input "-$ 48,400"
type input "10 %"
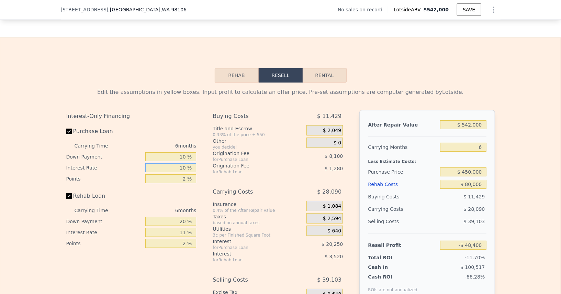
type input "-$ 66,622"
type input "10.5 %"
type input "-$ 67,636"
type input "10.5 %"
click at [169, 174] on input "2 %" at bounding box center [170, 178] width 51 height 9
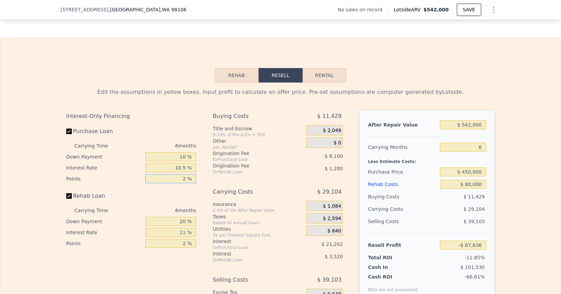
click at [169, 174] on input "2 %" at bounding box center [170, 178] width 51 height 9
type input "1 %"
type input "-$ 63,586"
type input "1.5 %"
type input "-$ 65,611"
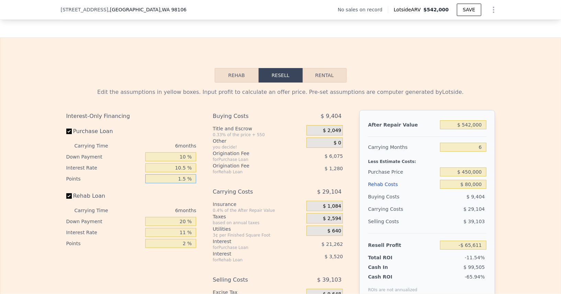
type input "1.5 %"
click at [170, 217] on input "20 %" at bounding box center [170, 221] width 51 height 9
type input "10 %"
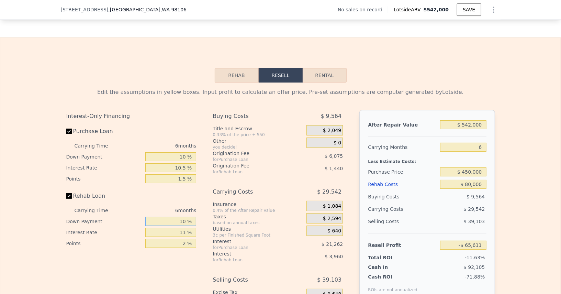
type input "-$ 66,209"
type input "10 %"
click at [174, 229] on input "11 %" at bounding box center [170, 232] width 51 height 9
type input "1 %"
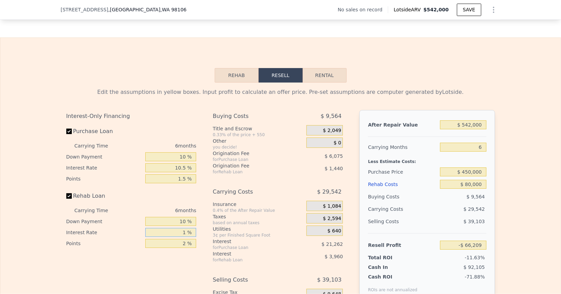
type input "-$ 62,609"
type input "10 %"
type input "-$ 65,849"
type input "10.5 %"
type input "-$ 66,029"
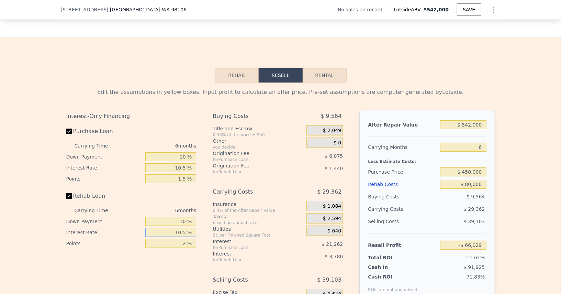
type input "10.5 %"
click at [177, 239] on input "2 %" at bounding box center [170, 243] width 51 height 9
type input "1 %"
type input "-$ 65,309"
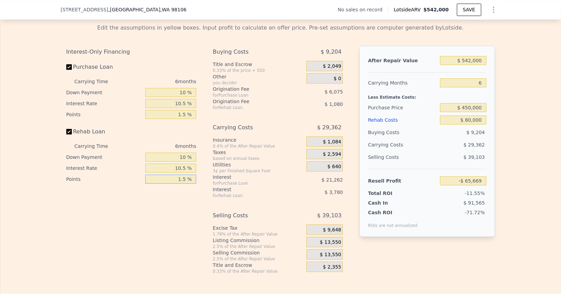
scroll to position [1000, 0]
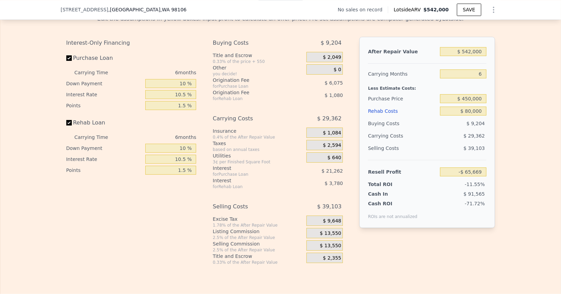
click at [335, 240] on div "$ 13,550" at bounding box center [325, 245] width 36 height 10
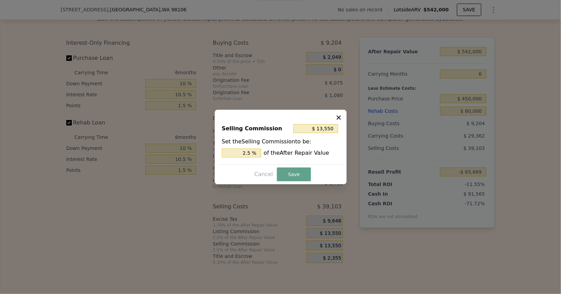
click at [239, 146] on div "Set the Selling Commission to be: 2.5 % of the After Repair Value" at bounding box center [281, 147] width 118 height 20
click at [242, 151] on input "2.5 %" at bounding box center [241, 152] width 39 height 9
click at [292, 168] on button "Save" at bounding box center [294, 174] width 34 height 14
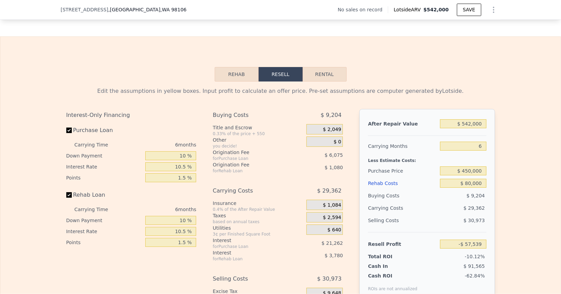
scroll to position [924, 0]
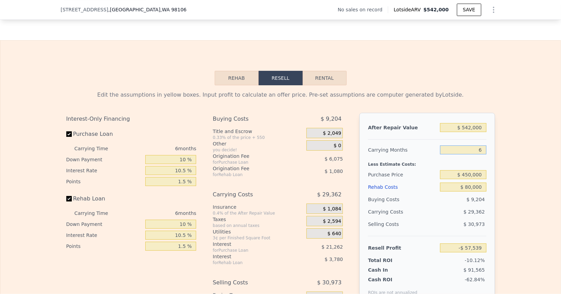
click at [479, 145] on input "6" at bounding box center [463, 149] width 46 height 9
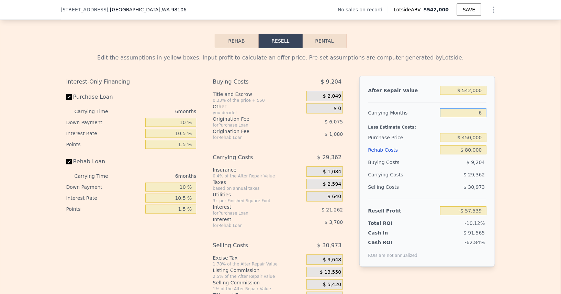
scroll to position [962, 0]
click at [521, 127] on div "Edit the assumptions in yellow boxes. Input profit to calculate an offer price.…" at bounding box center [280, 176] width 560 height 256
click at [470, 86] on input "$ 542,000" at bounding box center [463, 90] width 46 height 9
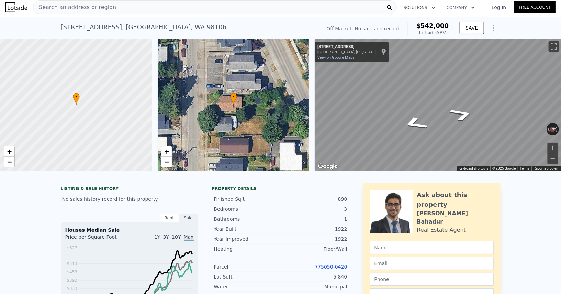
scroll to position [0, 0]
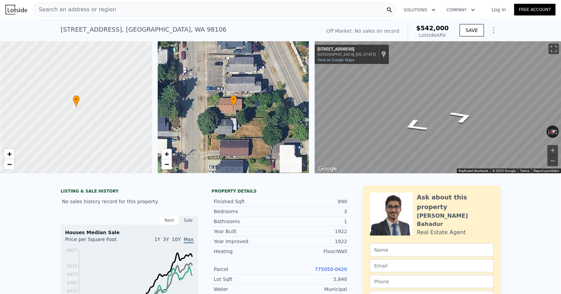
click at [143, 12] on div "Search an address or region" at bounding box center [215, 10] width 364 height 14
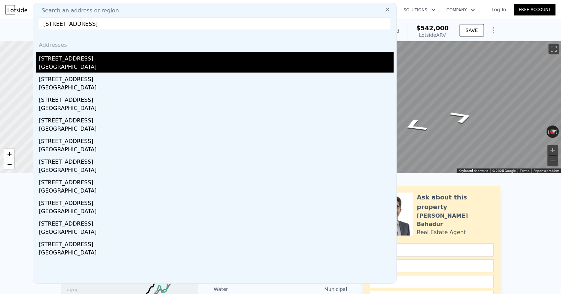
click at [82, 63] on div "[GEOGRAPHIC_DATA]" at bounding box center [216, 68] width 355 height 10
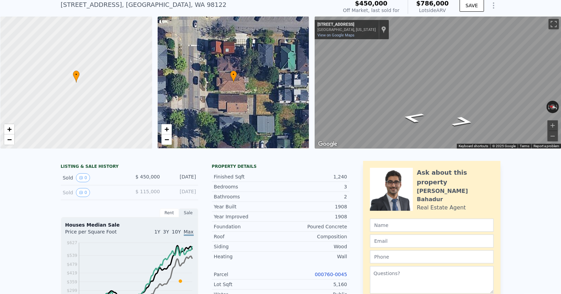
scroll to position [8, 0]
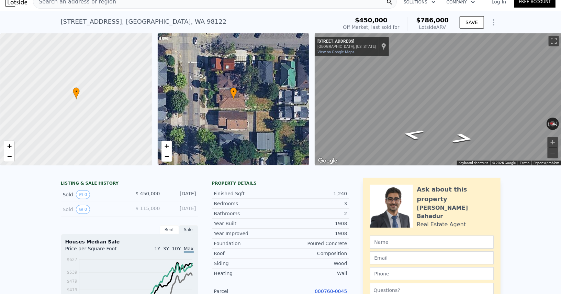
click at [156, 5] on div "Search an address or region" at bounding box center [215, 2] width 364 height 14
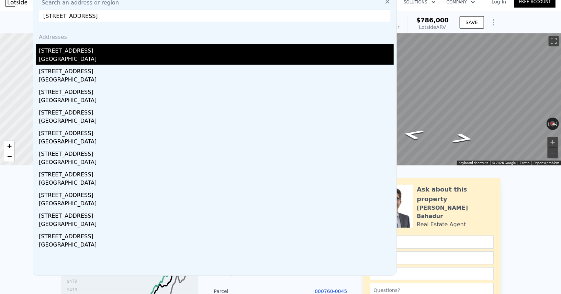
click at [90, 53] on div "[STREET_ADDRESS]" at bounding box center [216, 49] width 355 height 11
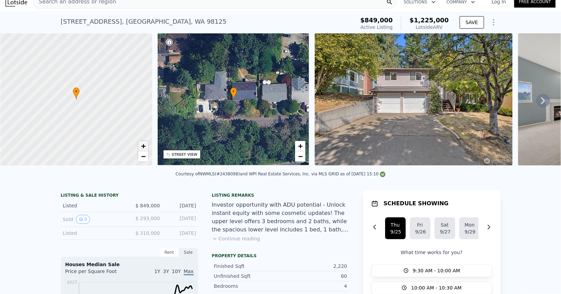
click at [138, 146] on link "+" at bounding box center [143, 146] width 10 height 10
click at [138, 145] on link "+" at bounding box center [143, 146] width 10 height 10
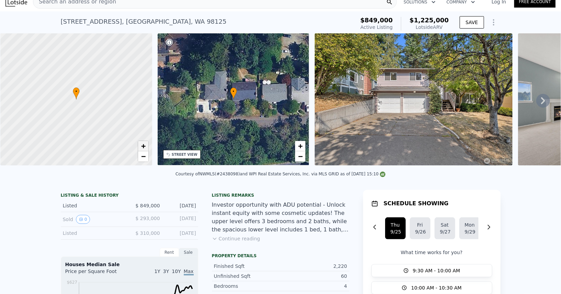
click at [138, 145] on link "+" at bounding box center [143, 146] width 10 height 10
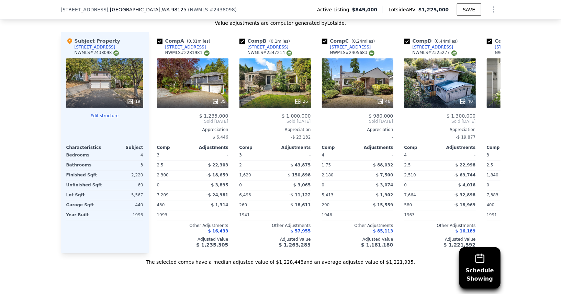
scroll to position [816, 0]
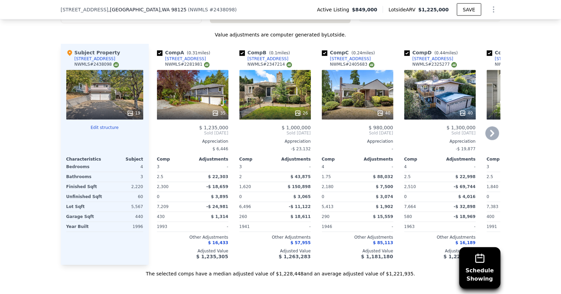
click at [204, 93] on div "35" at bounding box center [192, 94] width 71 height 49
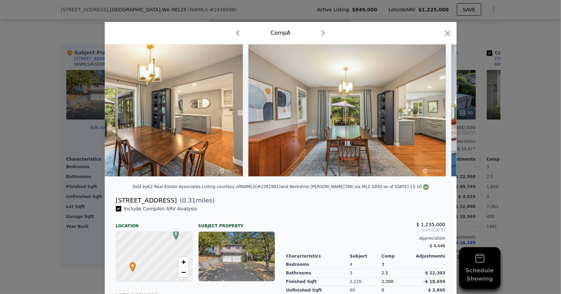
scroll to position [0, 1001]
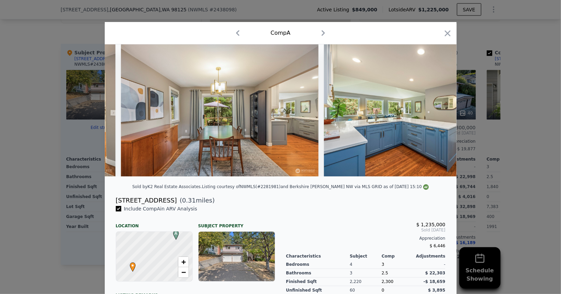
click at [442, 34] on div "Comp A" at bounding box center [280, 32] width 341 height 11
click at [442, 33] on div "Comp A" at bounding box center [280, 32] width 341 height 11
click at [445, 32] on icon "button" at bounding box center [448, 34] width 10 height 10
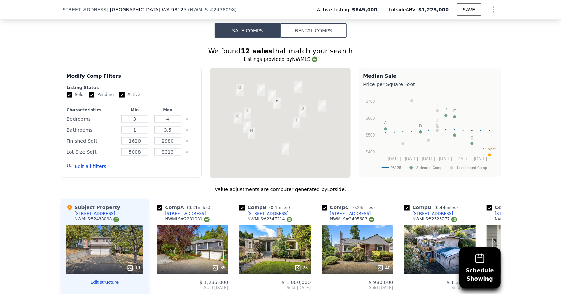
scroll to position [659, 0]
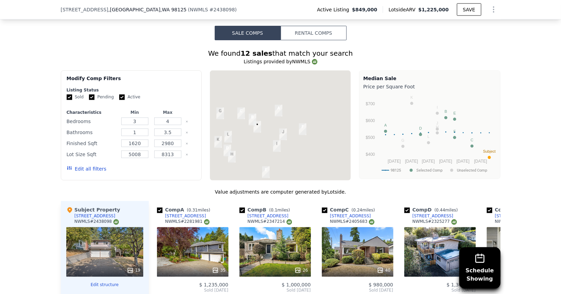
drag, startPoint x: 296, startPoint y: 99, endPoint x: 274, endPoint y: 122, distance: 31.6
click at [274, 122] on div at bounding box center [280, 125] width 141 height 110
drag, startPoint x: 277, startPoint y: 119, endPoint x: 290, endPoint y: 91, distance: 31.4
click at [290, 91] on div at bounding box center [280, 125] width 141 height 110
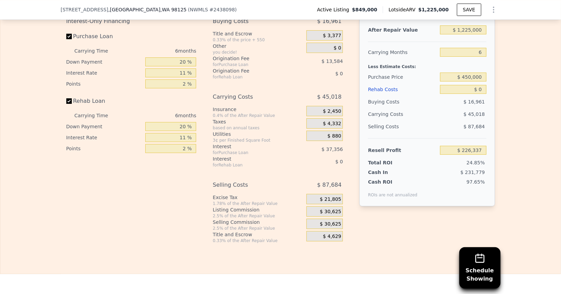
scroll to position [1150, 0]
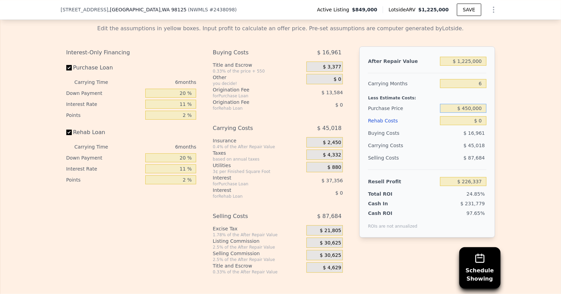
click at [473, 104] on input "$ 450,000" at bounding box center [463, 108] width 46 height 9
click at [480, 116] on input "$ 0" at bounding box center [463, 120] width 46 height 9
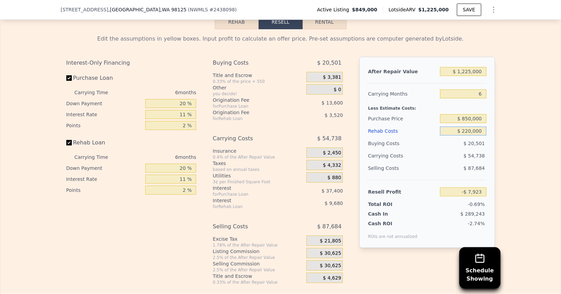
scroll to position [1143, 0]
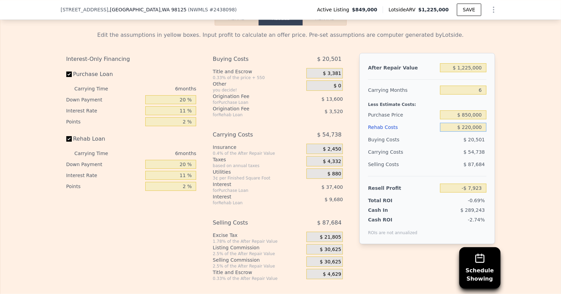
click at [474, 123] on input "$ 220,000" at bounding box center [463, 127] width 46 height 9
click at [441, 148] on div "$ 53,202" at bounding box center [450, 152] width 73 height 12
click at [323, 259] on span "$ 30,625" at bounding box center [330, 262] width 21 height 6
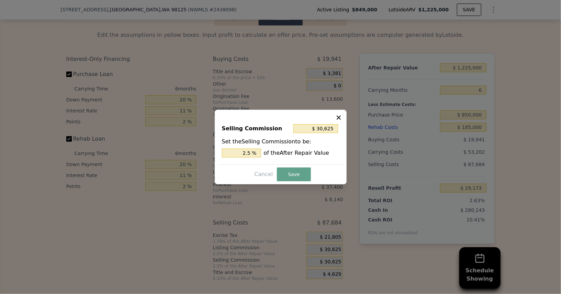
click at [237, 157] on div "Selling Commission $ 30,625 Set the Selling Commission to be: 2.5 % of the Afte…" at bounding box center [281, 141] width 126 height 46
click at [237, 154] on input "2.5 %" at bounding box center [241, 152] width 39 height 9
click at [294, 171] on button "Save" at bounding box center [294, 174] width 34 height 14
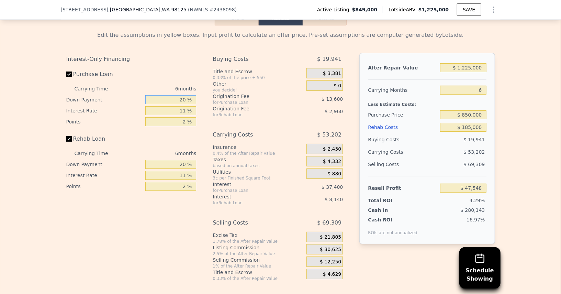
click at [171, 95] on input "20 %" at bounding box center [170, 99] width 51 height 9
click at [173, 106] on input "11 %" at bounding box center [170, 110] width 51 height 9
click at [173, 117] on input "2 %" at bounding box center [170, 121] width 51 height 9
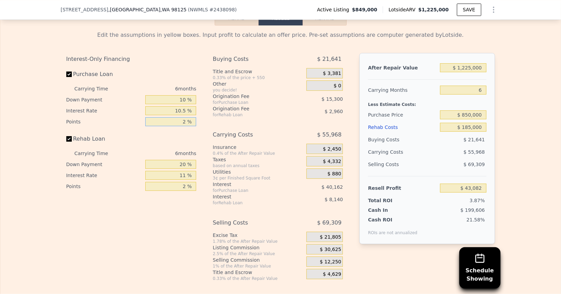
click at [173, 117] on input "2 %" at bounding box center [170, 121] width 51 height 9
click at [172, 161] on input "20 %" at bounding box center [170, 164] width 51 height 9
click at [172, 160] on input "20 %" at bounding box center [170, 164] width 51 height 9
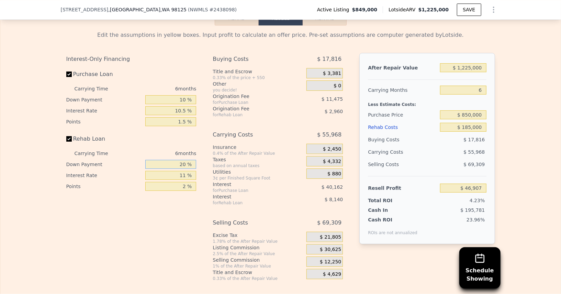
click at [172, 160] on input "20 %" at bounding box center [170, 164] width 51 height 9
click at [173, 171] on input "11 %" at bounding box center [170, 175] width 51 height 9
click at [178, 182] on input "2 %" at bounding box center [170, 186] width 51 height 9
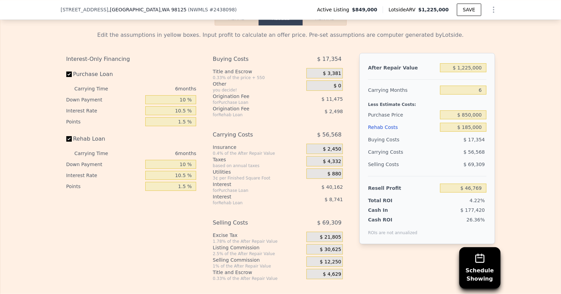
click at [181, 199] on div "Interest-Only Financing Purchase Loan Carrying Time 6 months Down Payment 10 % …" at bounding box center [134, 167] width 136 height 228
click at [468, 63] on input "$ 1,225,000" at bounding box center [463, 67] width 46 height 9
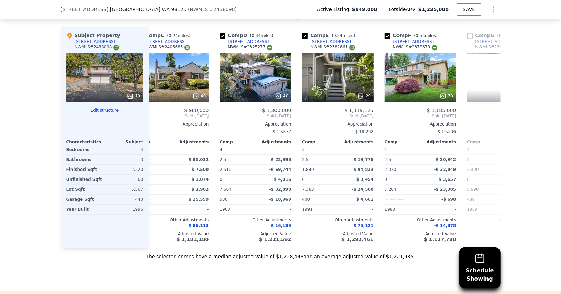
scroll to position [0, 188]
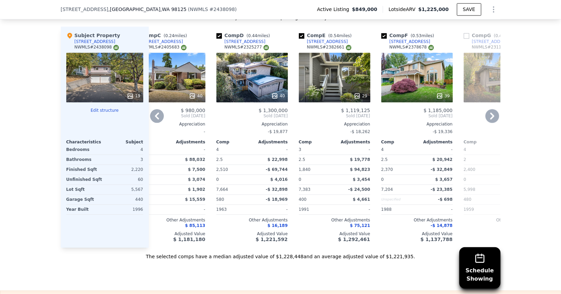
click at [421, 79] on div "39" at bounding box center [416, 77] width 71 height 49
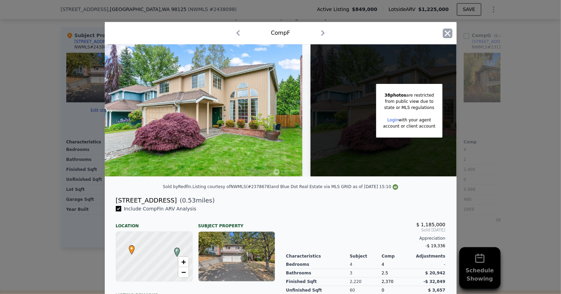
click at [448, 33] on icon "button" at bounding box center [448, 33] width 6 height 6
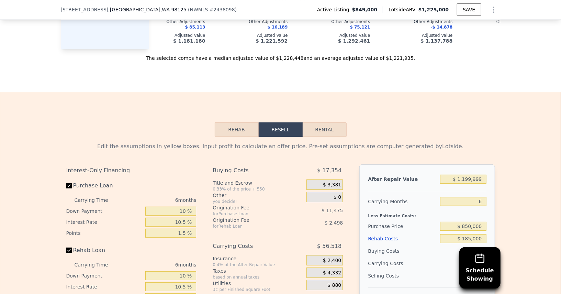
scroll to position [1034, 0]
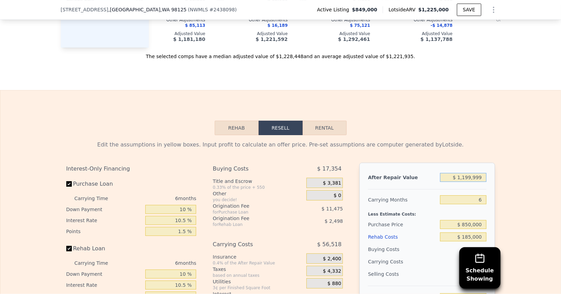
click at [470, 173] on input "$ 1,199,999" at bounding box center [463, 177] width 46 height 9
click at [443, 184] on div at bounding box center [427, 187] width 118 height 6
click at [440, 196] on div "Carrying Months 6" at bounding box center [427, 199] width 118 height 12
click at [475, 195] on input "6" at bounding box center [463, 199] width 46 height 9
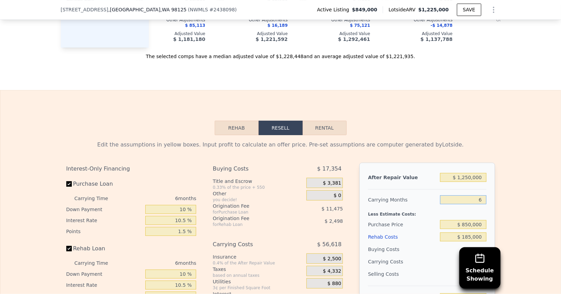
click at [476, 196] on input "6" at bounding box center [463, 199] width 46 height 9
click at [490, 114] on div "Rehab Resell Rental Edit the assumptions in yellow boxes. Input profit to calcu…" at bounding box center [280, 255] width 561 height 331
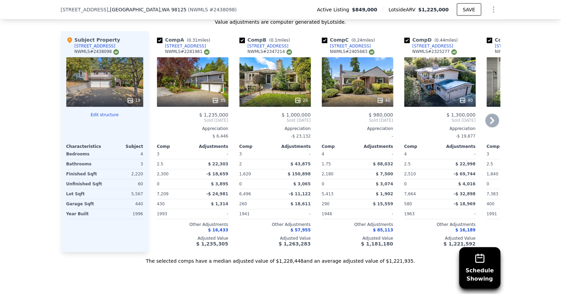
scroll to position [829, 0]
click at [432, 86] on div "40" at bounding box center [439, 81] width 71 height 49
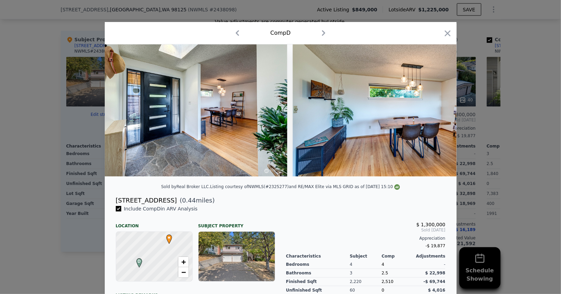
scroll to position [0, 697]
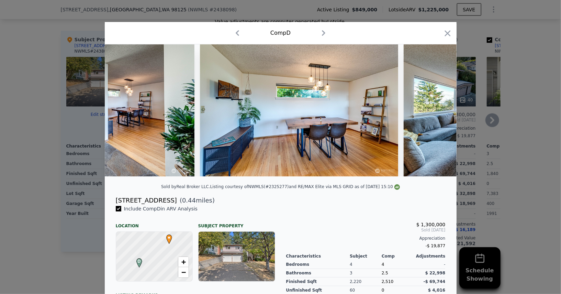
click at [448, 36] on icon "button" at bounding box center [448, 34] width 10 height 10
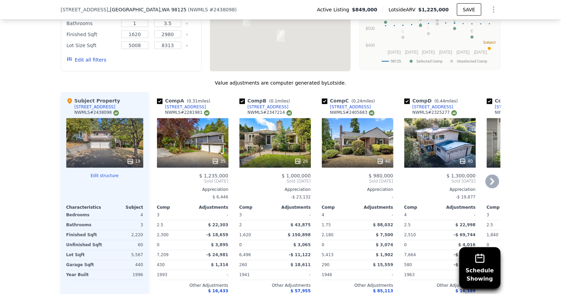
scroll to position [697, 0]
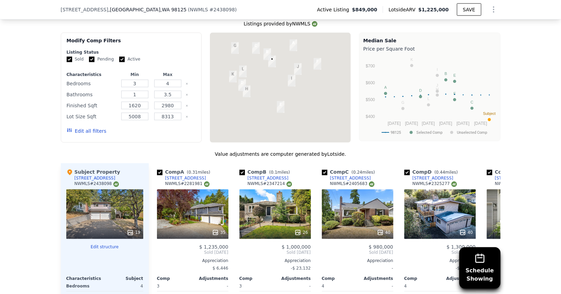
click at [93, 9] on span "[STREET_ADDRESS]" at bounding box center [85, 9] width 48 height 7
click at [56, 12] on div "[STREET_ADDRESS] ( NWMLS # 2438098 ) Active Listing $849,000 Lotside ARV $1,225…" at bounding box center [280, 10] width 561 height 20
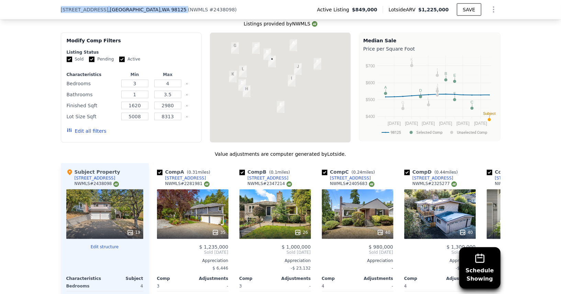
drag, startPoint x: 56, startPoint y: 11, endPoint x: 133, endPoint y: 16, distance: 76.4
click at [133, 16] on div "[STREET_ADDRESS] ( NWMLS # 2438098 ) Active Listing $849,000 Lotside ARV $1,225…" at bounding box center [280, 10] width 561 height 20
copy div "[STREET_ADDRESS]"
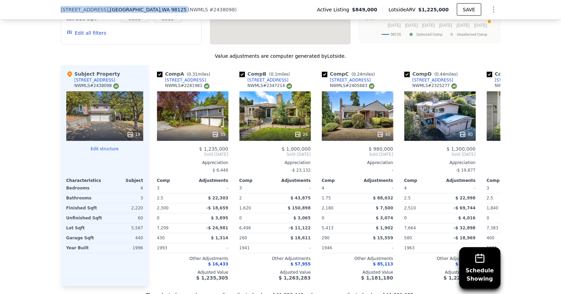
scroll to position [808, 0]
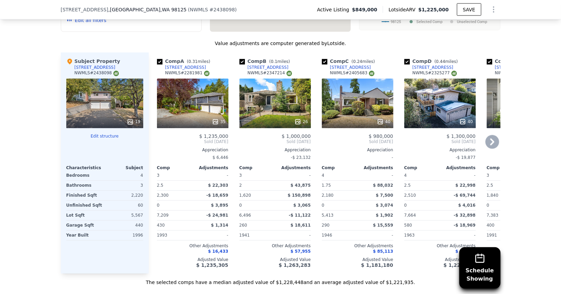
click at [213, 92] on div "35" at bounding box center [192, 103] width 71 height 49
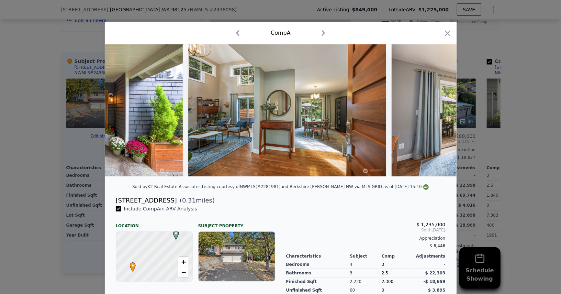
scroll to position [0, 527]
click at [446, 32] on icon "button" at bounding box center [448, 33] width 6 height 6
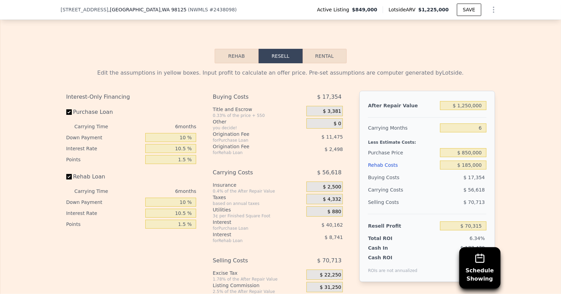
scroll to position [1098, 0]
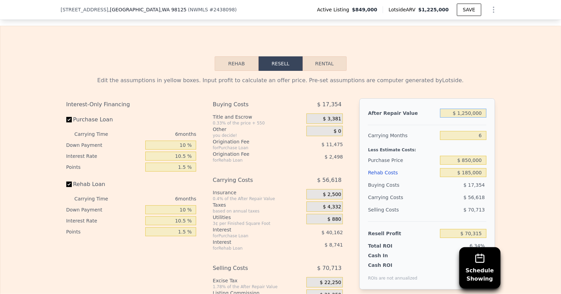
click at [467, 109] on input "$ 1,250,000" at bounding box center [463, 113] width 46 height 9
click at [426, 142] on div "Less Estimate Costs:" at bounding box center [427, 148] width 118 height 12
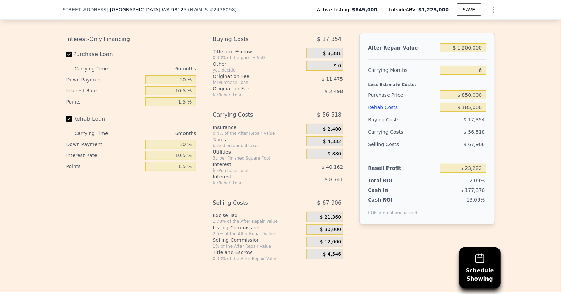
scroll to position [1167, 0]
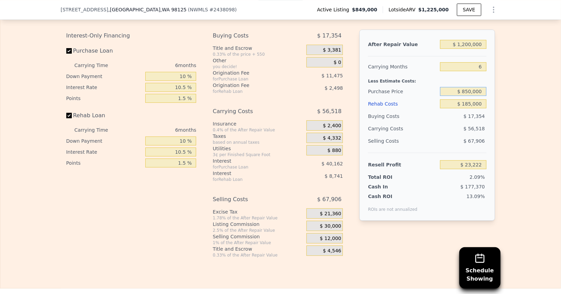
click at [469, 87] on input "$ 850,000" at bounding box center [463, 91] width 46 height 9
click at [449, 114] on div "$ 17,354" at bounding box center [463, 116] width 46 height 12
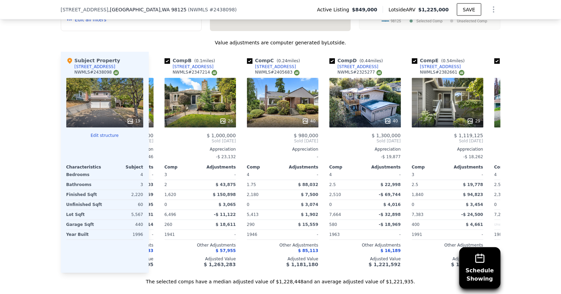
scroll to position [0, 0]
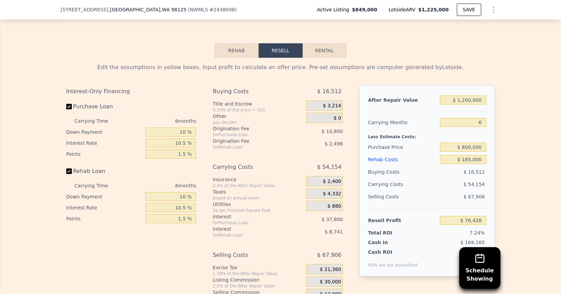
scroll to position [1141, 0]
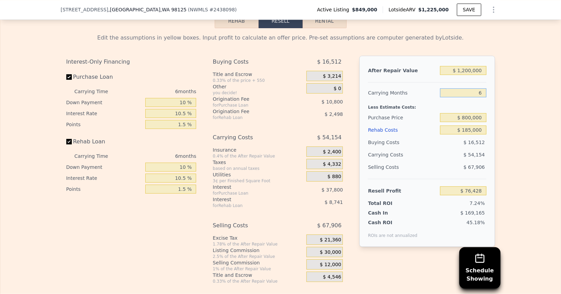
click at [469, 88] on input "6" at bounding box center [463, 92] width 46 height 9
click at [458, 168] on div "Selling Costs $ 67,906" at bounding box center [427, 170] width 118 height 18
click at [470, 66] on input "$ 1,200,000" at bounding box center [463, 70] width 46 height 9
click at [424, 161] on div "Selling Costs" at bounding box center [402, 167] width 69 height 12
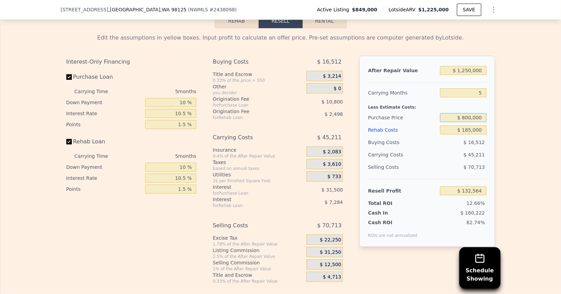
click at [469, 113] on input "$ 800,000" at bounding box center [463, 117] width 46 height 9
click at [447, 148] on div "$ 45,211" at bounding box center [450, 154] width 73 height 12
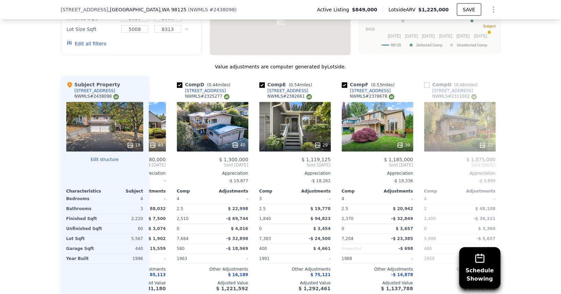
scroll to position [0, 214]
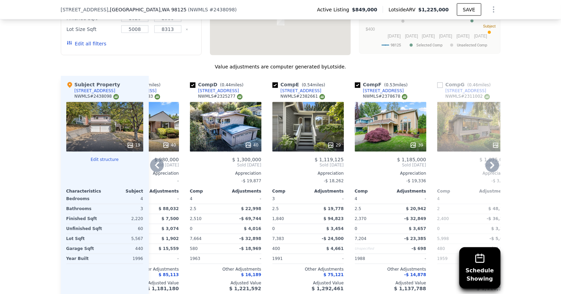
click at [306, 142] on div "29" at bounding box center [309, 145] width 66 height 7
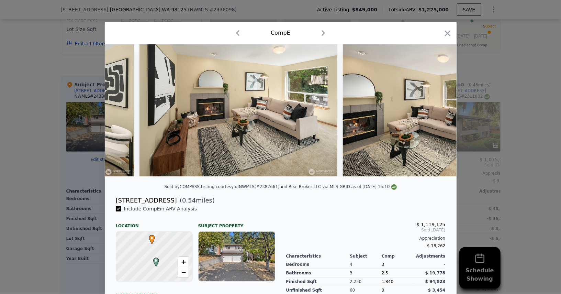
scroll to position [0, 2171]
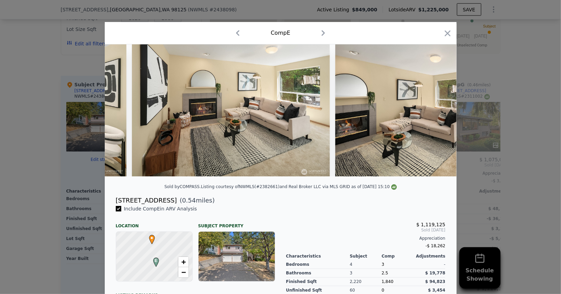
click at [452, 30] on div "Comp E" at bounding box center [281, 33] width 352 height 22
click at [451, 32] on icon "button" at bounding box center [448, 34] width 10 height 10
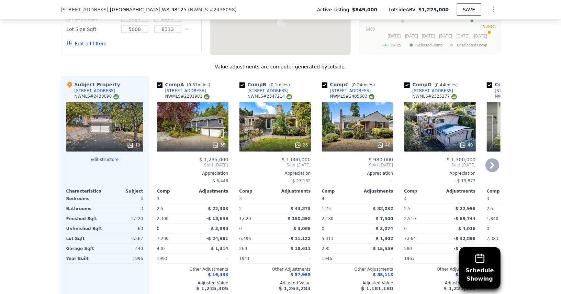
click at [287, 110] on div "26" at bounding box center [275, 126] width 71 height 49
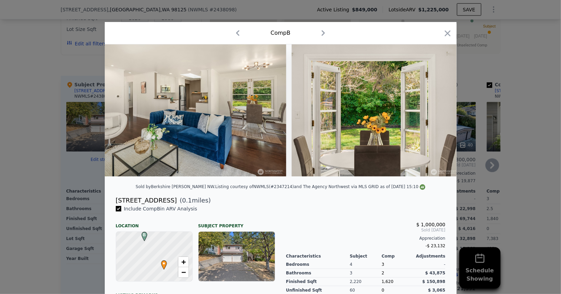
scroll to position [0, 1035]
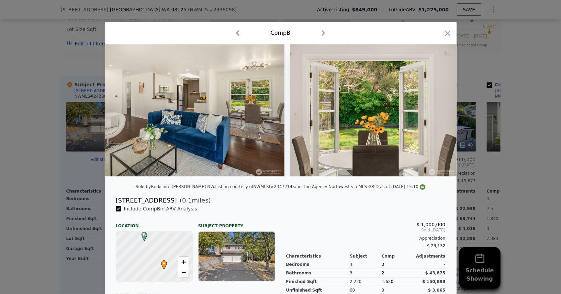
click at [489, 189] on div at bounding box center [280, 147] width 561 height 294
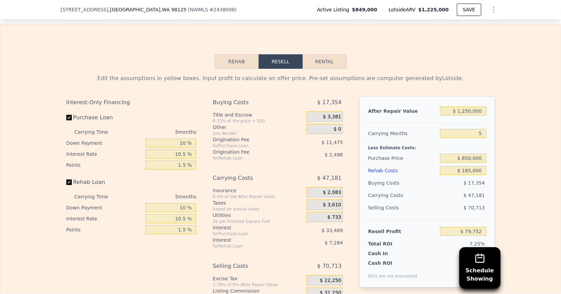
scroll to position [1099, 0]
click at [475, 128] on div "5" at bounding box center [463, 134] width 46 height 12
click at [475, 130] on input "5" at bounding box center [463, 134] width 46 height 9
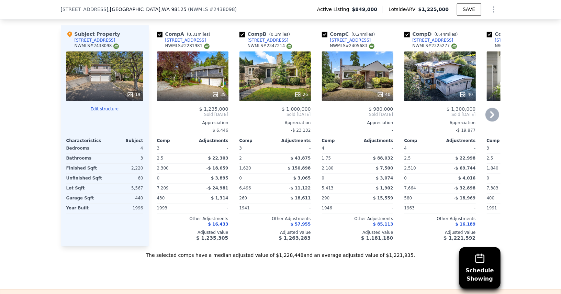
scroll to position [826, 0]
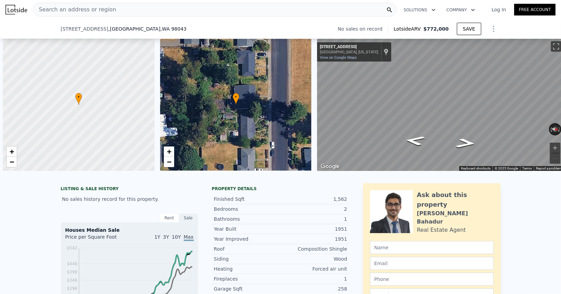
scroll to position [0, 654]
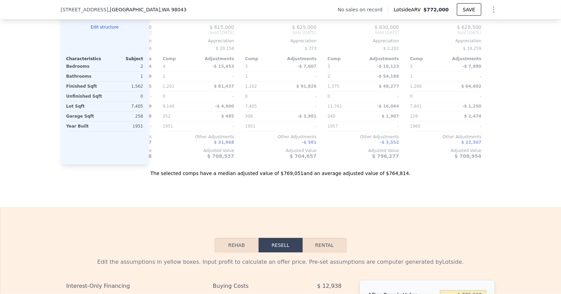
type input "$ 774,000"
type input "$ 30,003"
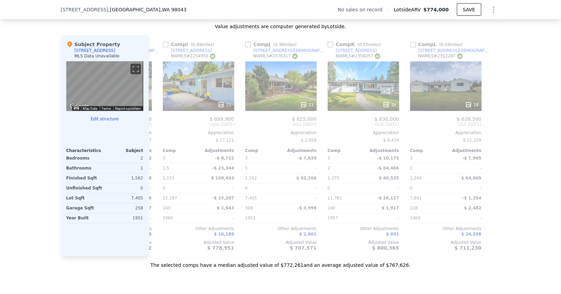
scroll to position [739, 0]
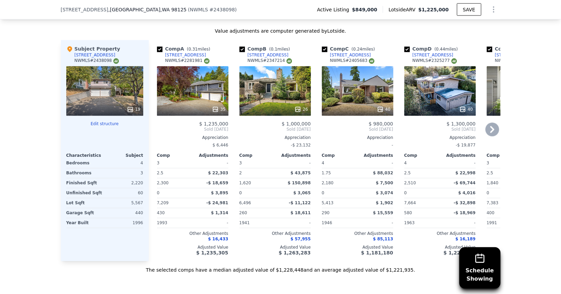
scroll to position [797, 0]
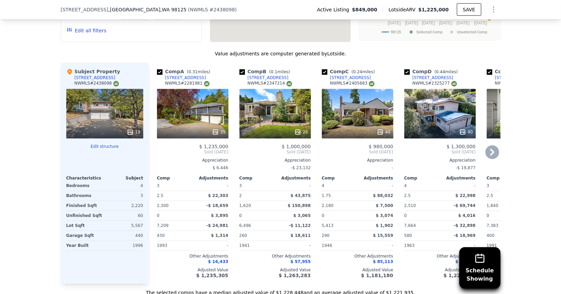
click at [432, 129] on div "40" at bounding box center [441, 132] width 66 height 7
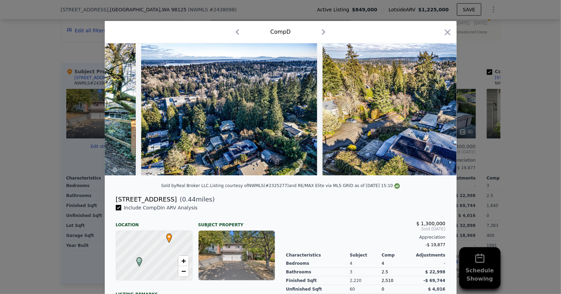
scroll to position [0, 6906]
click at [445, 30] on icon "button" at bounding box center [448, 32] width 10 height 10
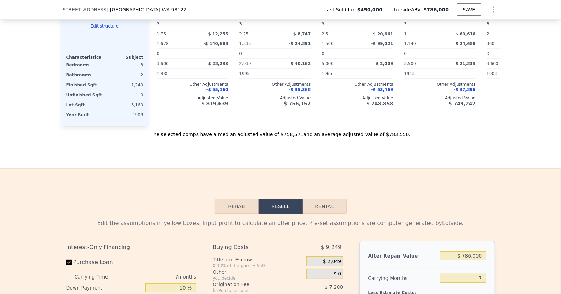
type input "3"
type input "2.5"
type input "960"
type input "1678"
type input "2939"
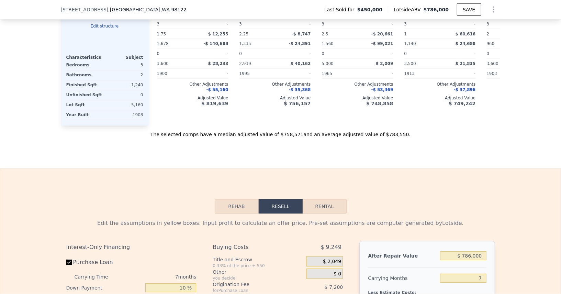
type input "5000"
type input "$ 786,000"
type input "7"
type input "$ 0"
type input "$ 239,791"
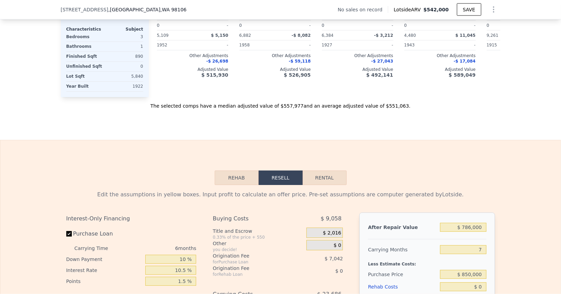
type input "2"
type input "0.75"
type input "1.5"
type input "740"
type input "1150"
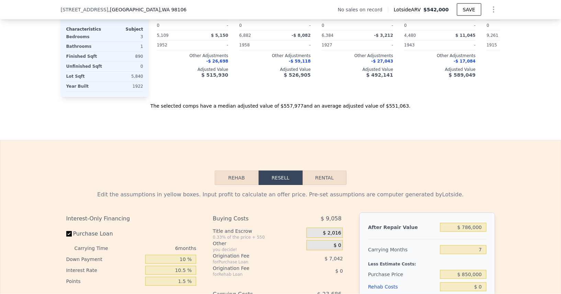
type input "3480"
type input "9261"
type input "$ 542,000"
type input "6"
type input "$ 29,999"
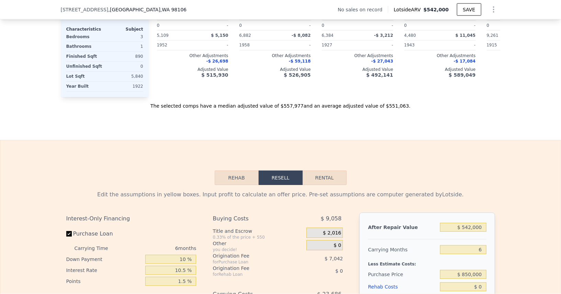
scroll to position [649, 0]
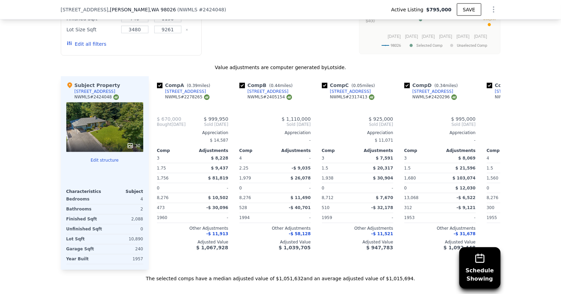
type input "3"
type input "5"
type input "1.5"
type input "4.25"
type input "1515"
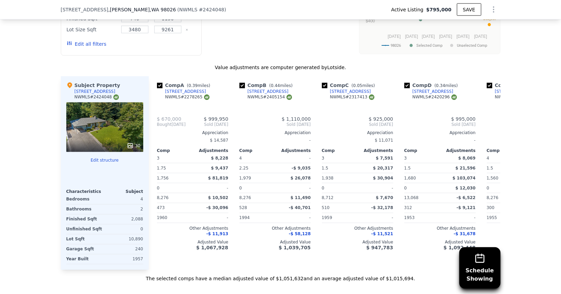
type input "2668"
type input "6970"
type input "13068"
type input "$ 1,032,000"
type input "7"
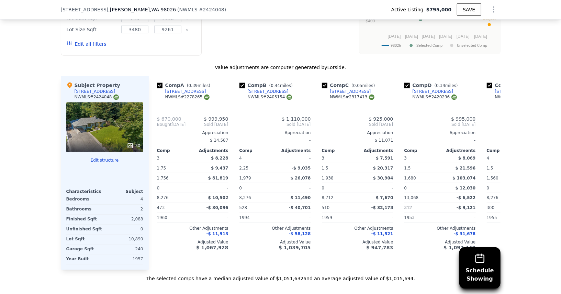
type input "$ 99,339"
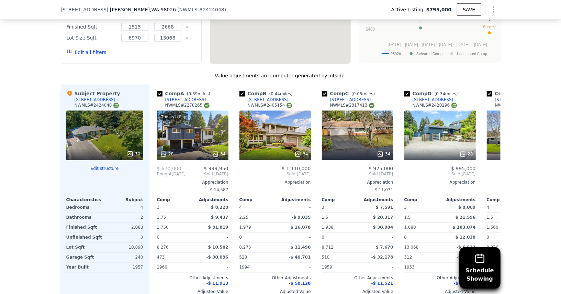
scroll to position [666, 0]
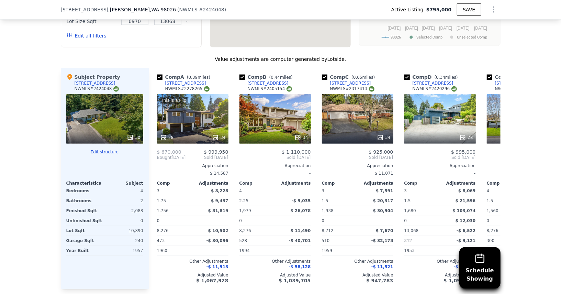
type input "1"
type input "2.5"
type input "1504"
type input "2382"
type input "3920"
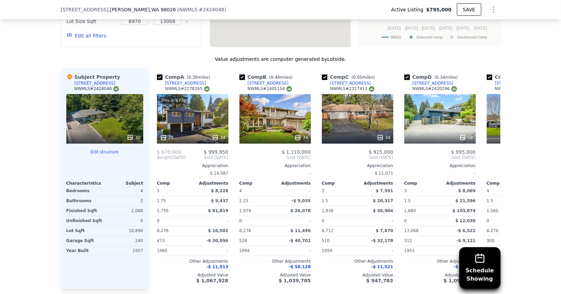
type input "6098"
type input "$ 721,000"
type input "6"
type input "$ 4,834"
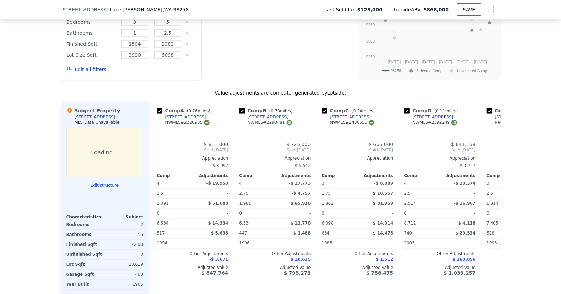
type input "$ 868,000"
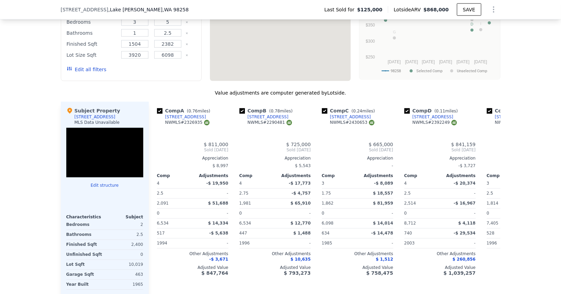
type input "4"
type input "1.75"
type input "2.75"
type input "1814"
type input "2930"
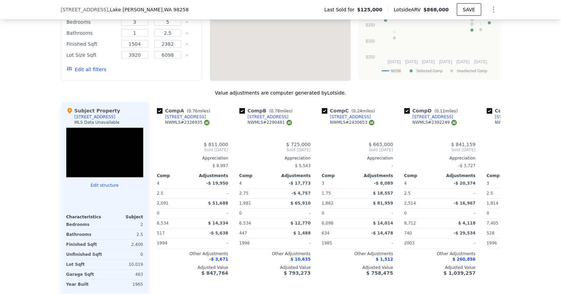
type input "6098"
type input "8712"
type input "$ 666,719"
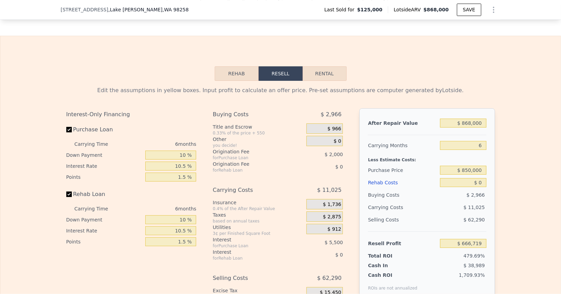
scroll to position [1015, 0]
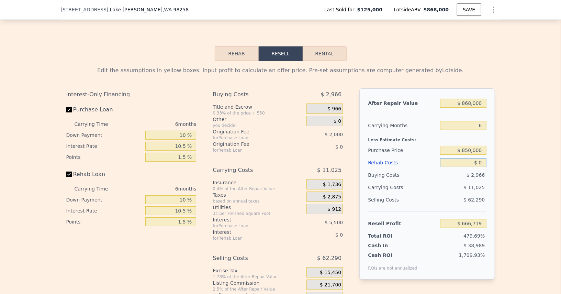
click at [480, 158] on input "$ 0" at bounding box center [463, 162] width 46 height 9
type input "$ 12"
type input "$ 666,707"
type input "$ 1,200"
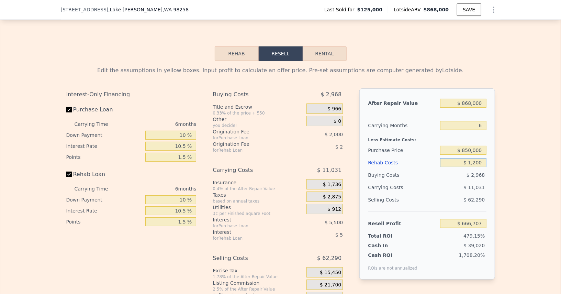
type input "$ 666,591"
type input "$ 120,000"
type input "$ 539,519"
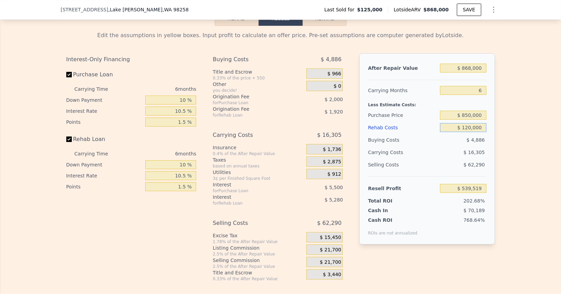
scroll to position [1059, 0]
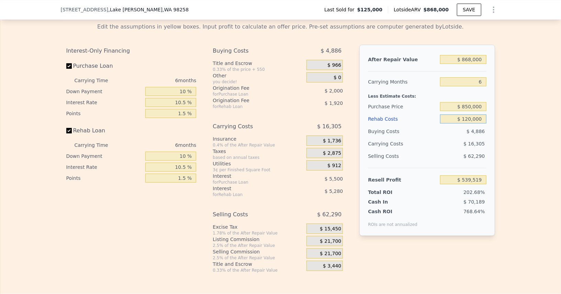
type input "$ 120,000"
click at [328, 251] on span "$ 21,700" at bounding box center [330, 254] width 21 height 6
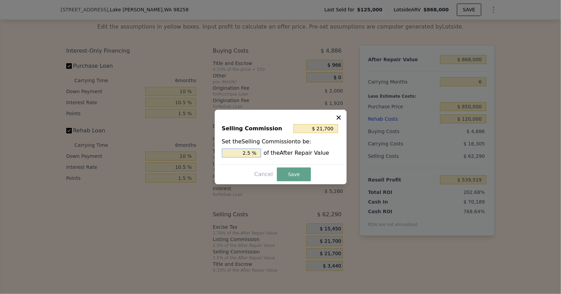
click at [236, 154] on input "2.5 %" at bounding box center [241, 152] width 39 height 9
type input "$ 8,680"
type input "1 %"
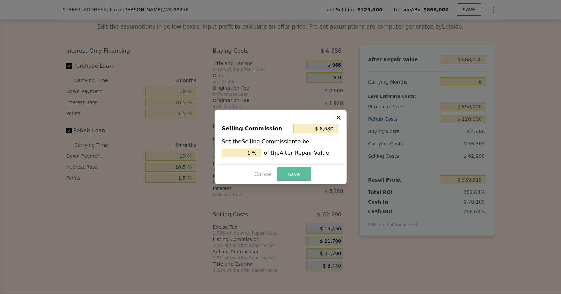
click at [286, 175] on button "Save" at bounding box center [294, 174] width 34 height 14
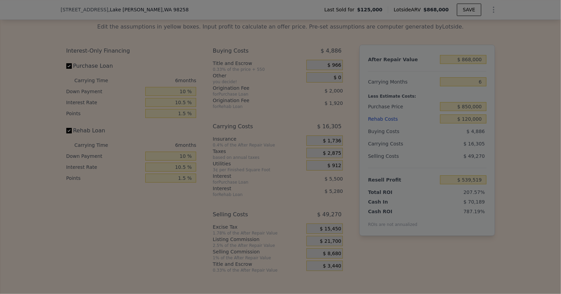
type input "$ 552,539"
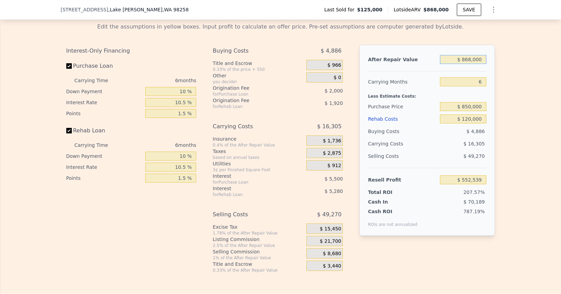
click at [471, 55] on input "$ 868,000" at bounding box center [463, 59] width 46 height 9
type input "$ 8"
type input "-$ 264,997"
type input "$ 85"
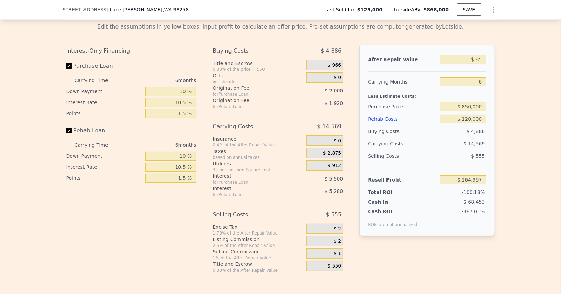
type input "-$ 264,925"
type input "$ 8,500"
type input "-$ 256,999"
type input "$ 85,000"
type input "-$ 184,946"
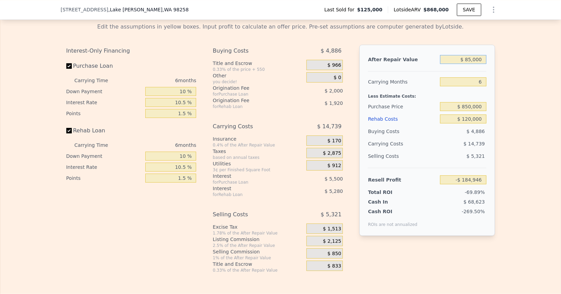
type input "$ 850,000"
type input "$ 535,584"
type input "$ 850,000"
click at [469, 102] on input "$ 850,000" at bounding box center [463, 106] width 46 height 9
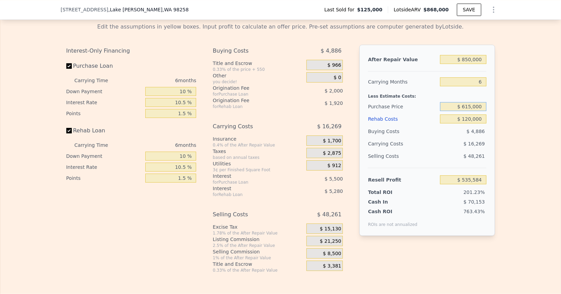
type input "$ 615,000"
click at [399, 125] on div "Buying Costs" at bounding box center [402, 131] width 69 height 12
type input "$ 14,554"
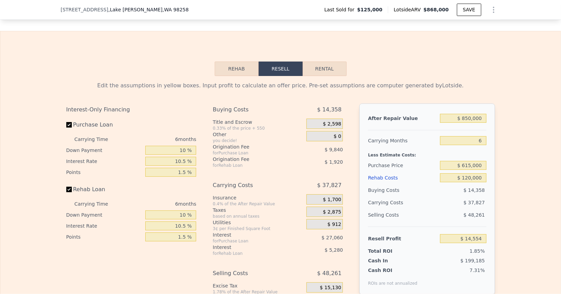
scroll to position [999, 0]
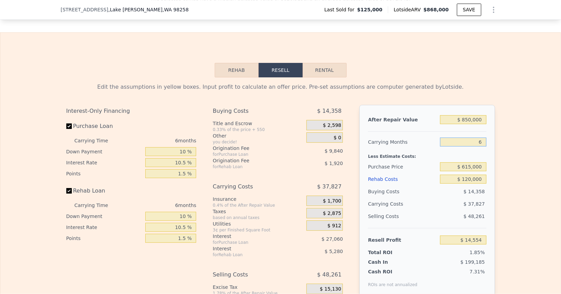
click at [470, 137] on input "6" at bounding box center [463, 141] width 46 height 9
type input "5"
type input "$ 20,859"
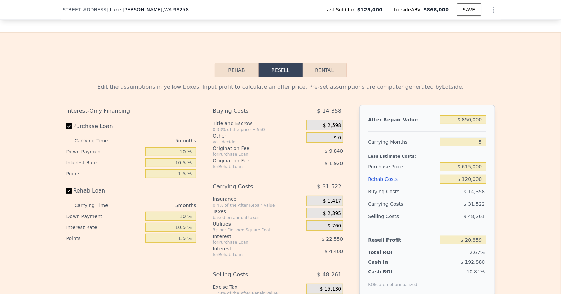
type input "5"
click at [425, 198] on div "$ 31,522" at bounding box center [450, 204] width 73 height 12
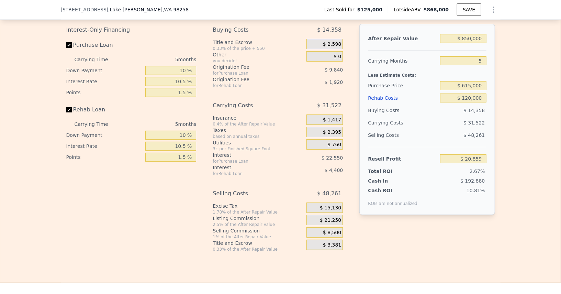
scroll to position [1080, 0]
